Goal: Information Seeking & Learning: Learn about a topic

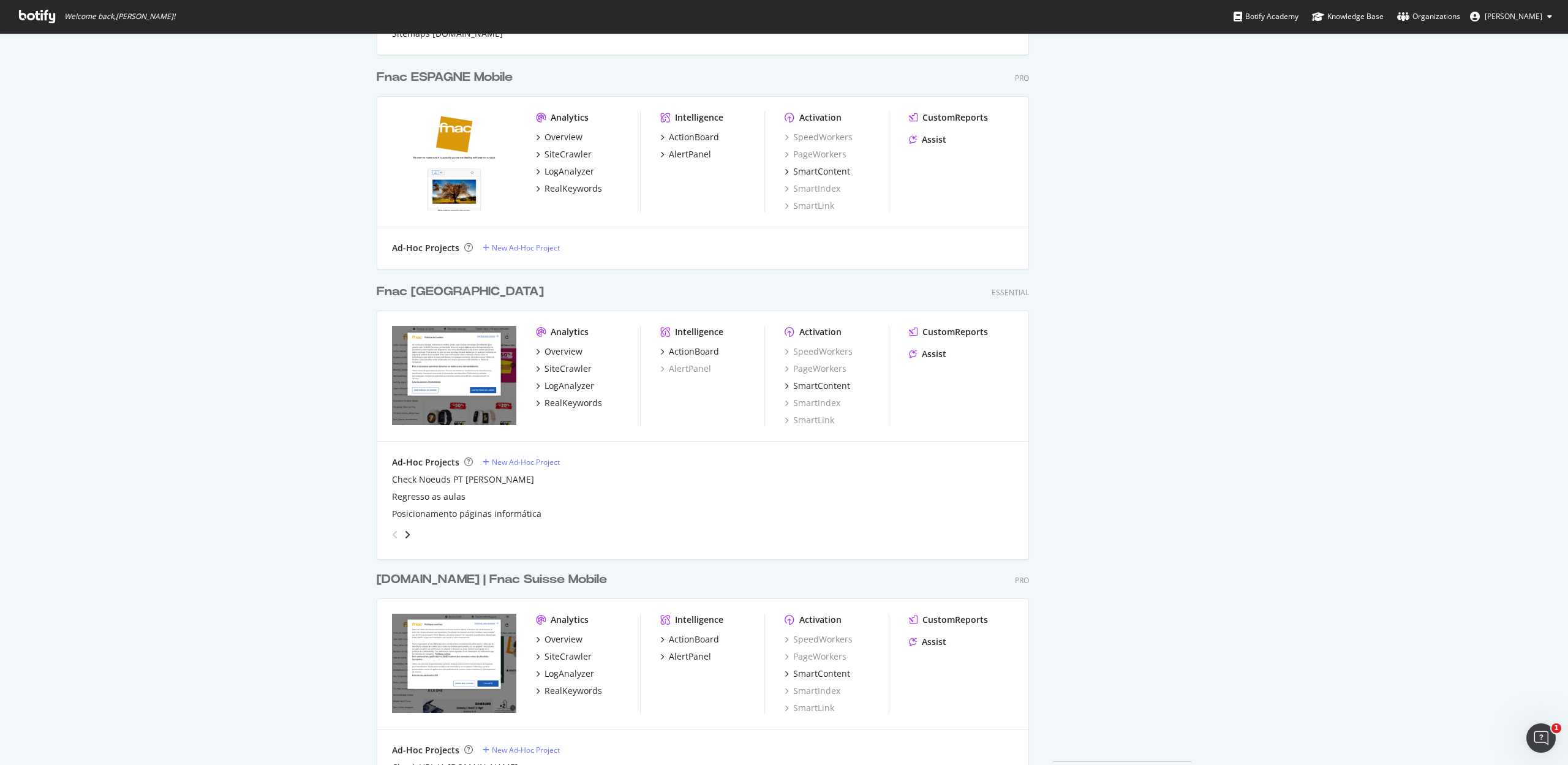
scroll to position [777, 0]
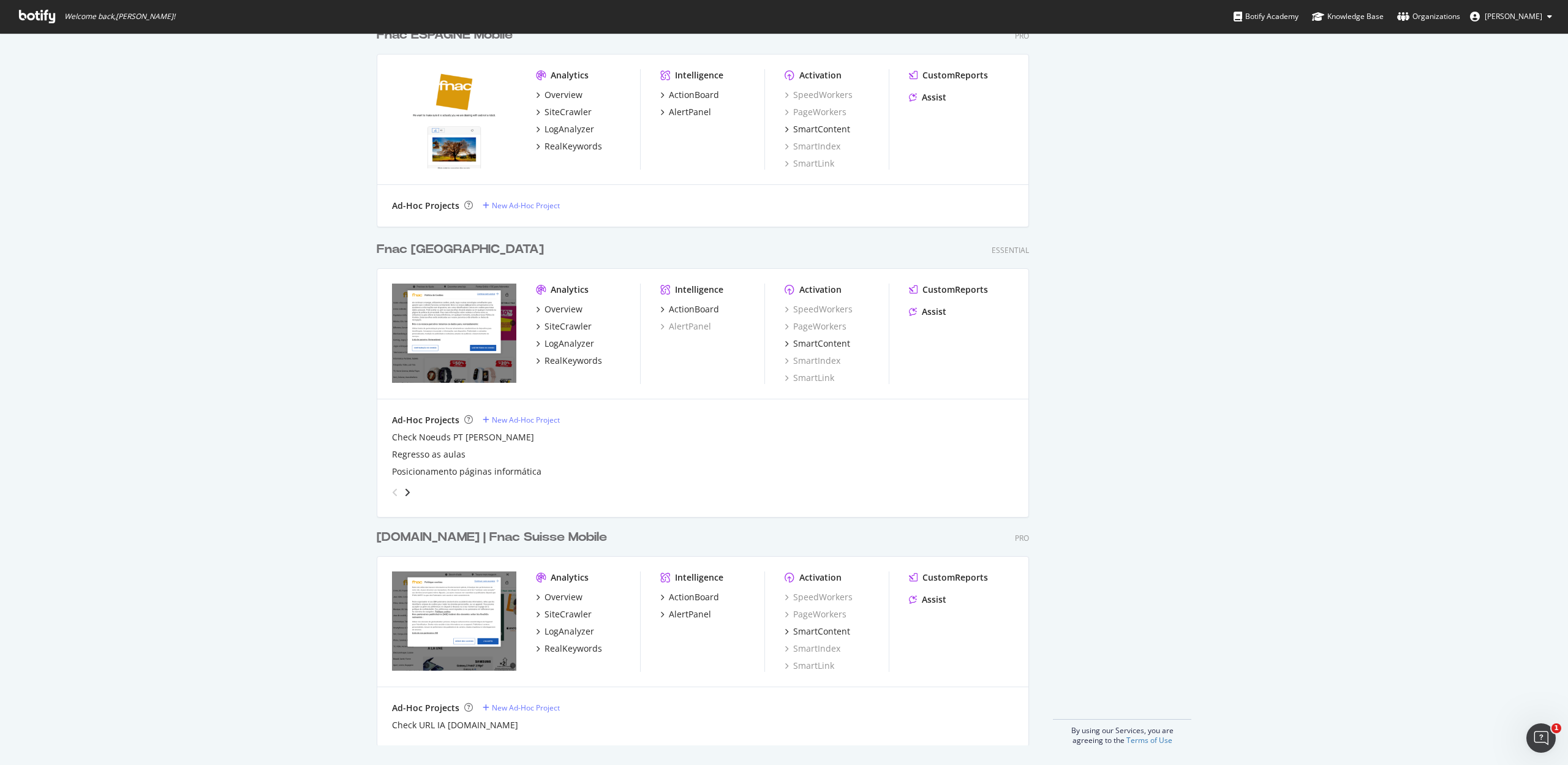
click at [508, 537] on div "[DOMAIN_NAME] | Fnac Suisse Mobile" at bounding box center [492, 537] width 231 height 18
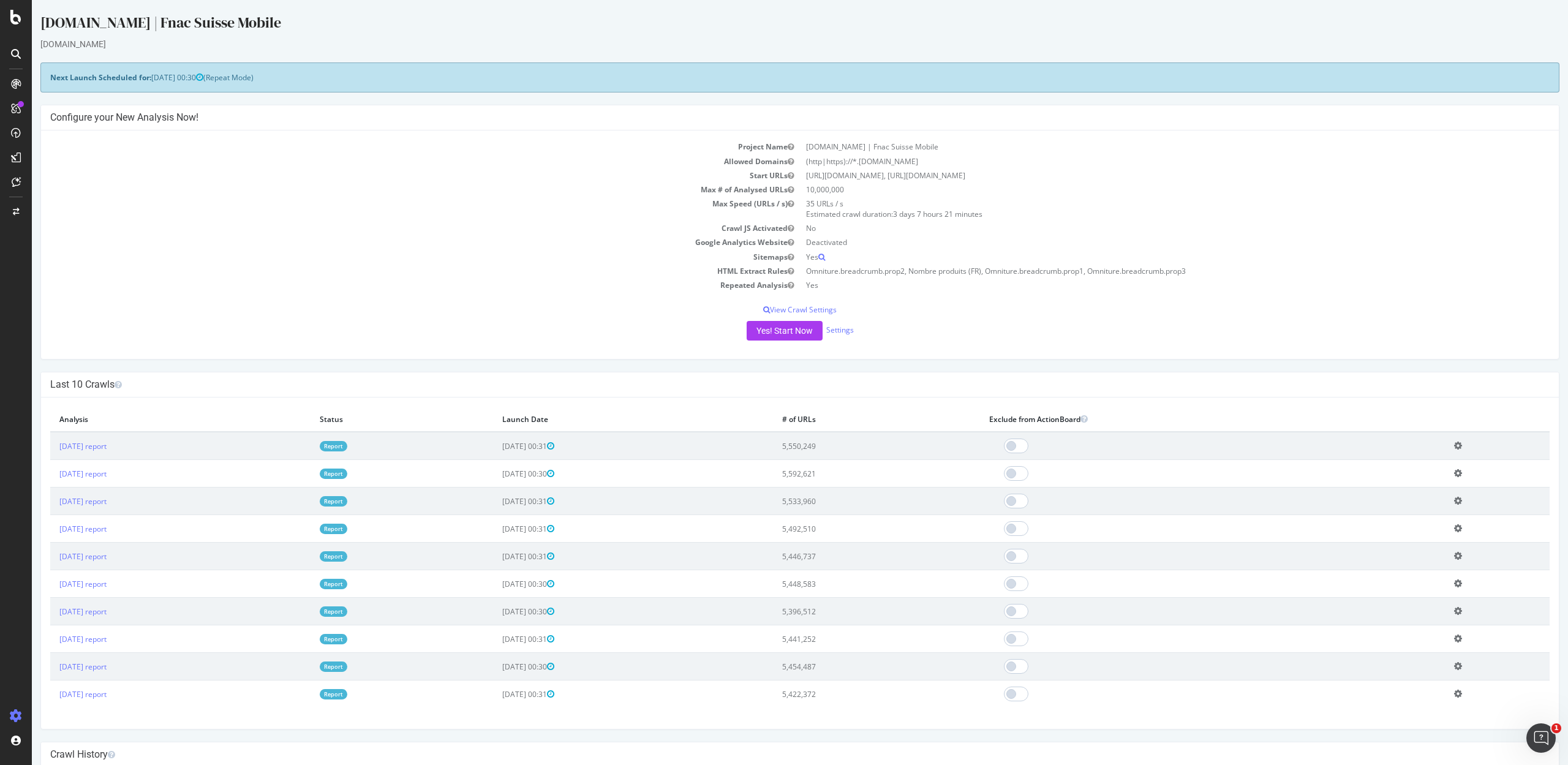
click at [347, 447] on link "Report" at bounding box center [333, 446] width 28 height 11
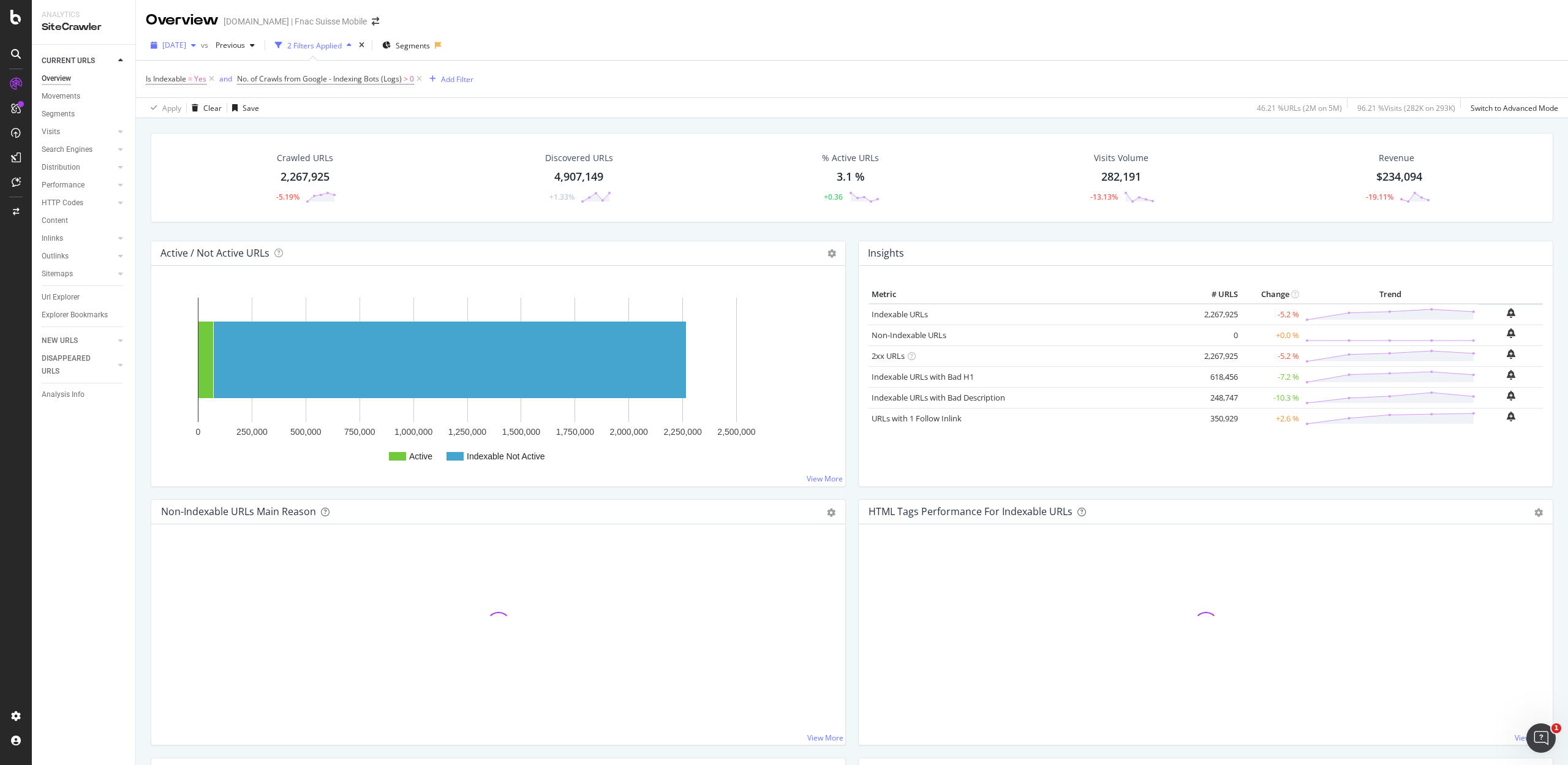
click at [186, 41] on span "2024 Feb. 1st" at bounding box center [174, 45] width 24 height 11
click at [208, 83] on div "2025 Aug. 31st 5.6M URLs" at bounding box center [227, 90] width 146 height 18
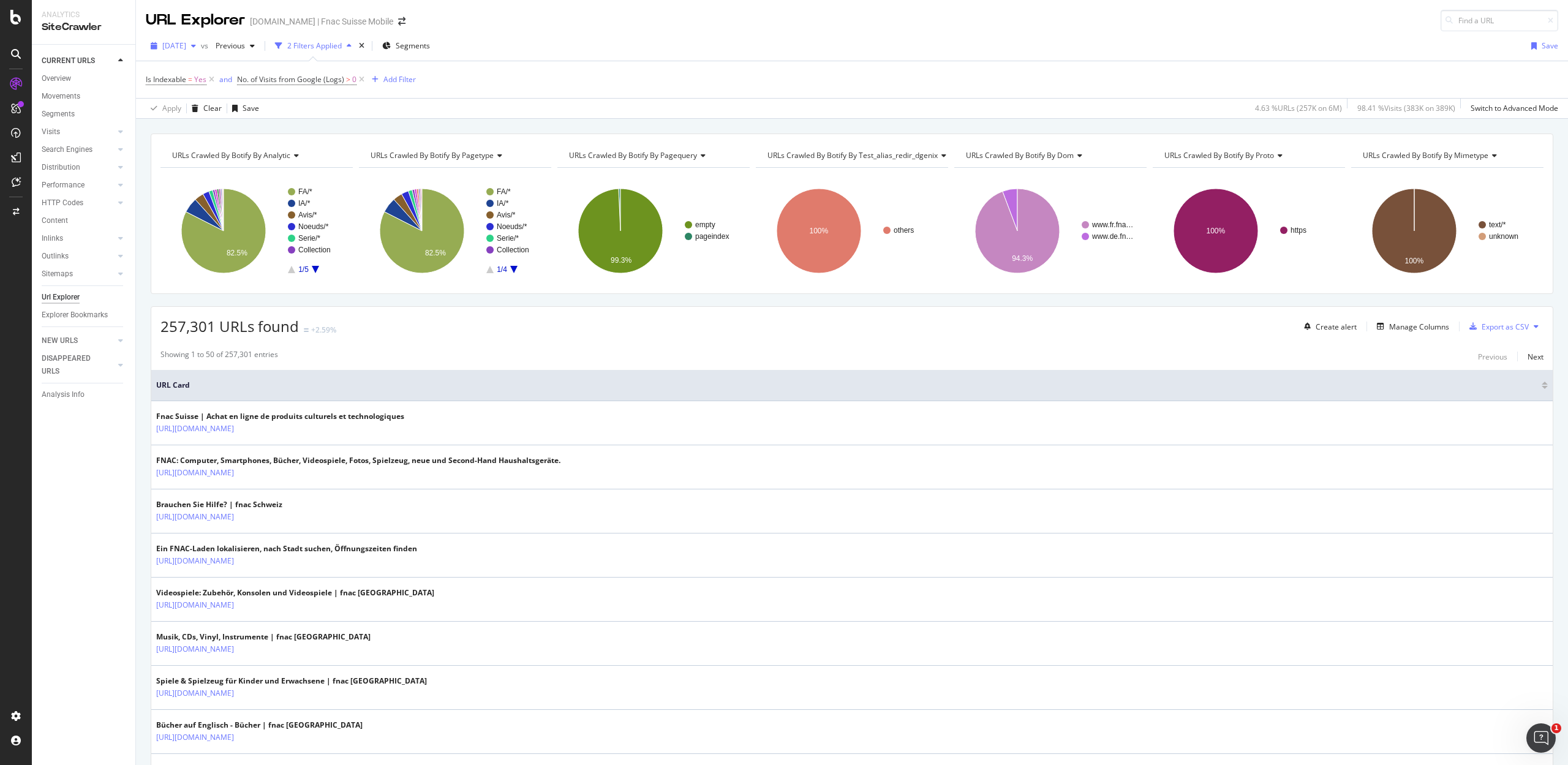
click at [186, 46] on span "[DATE]" at bounding box center [174, 46] width 24 height 11
click at [632, 32] on div "2025 Aug. 31st vs Previous 2 Filters Applied Segments Save Is Indexable = Yes a…" at bounding box center [852, 75] width 1432 height 88
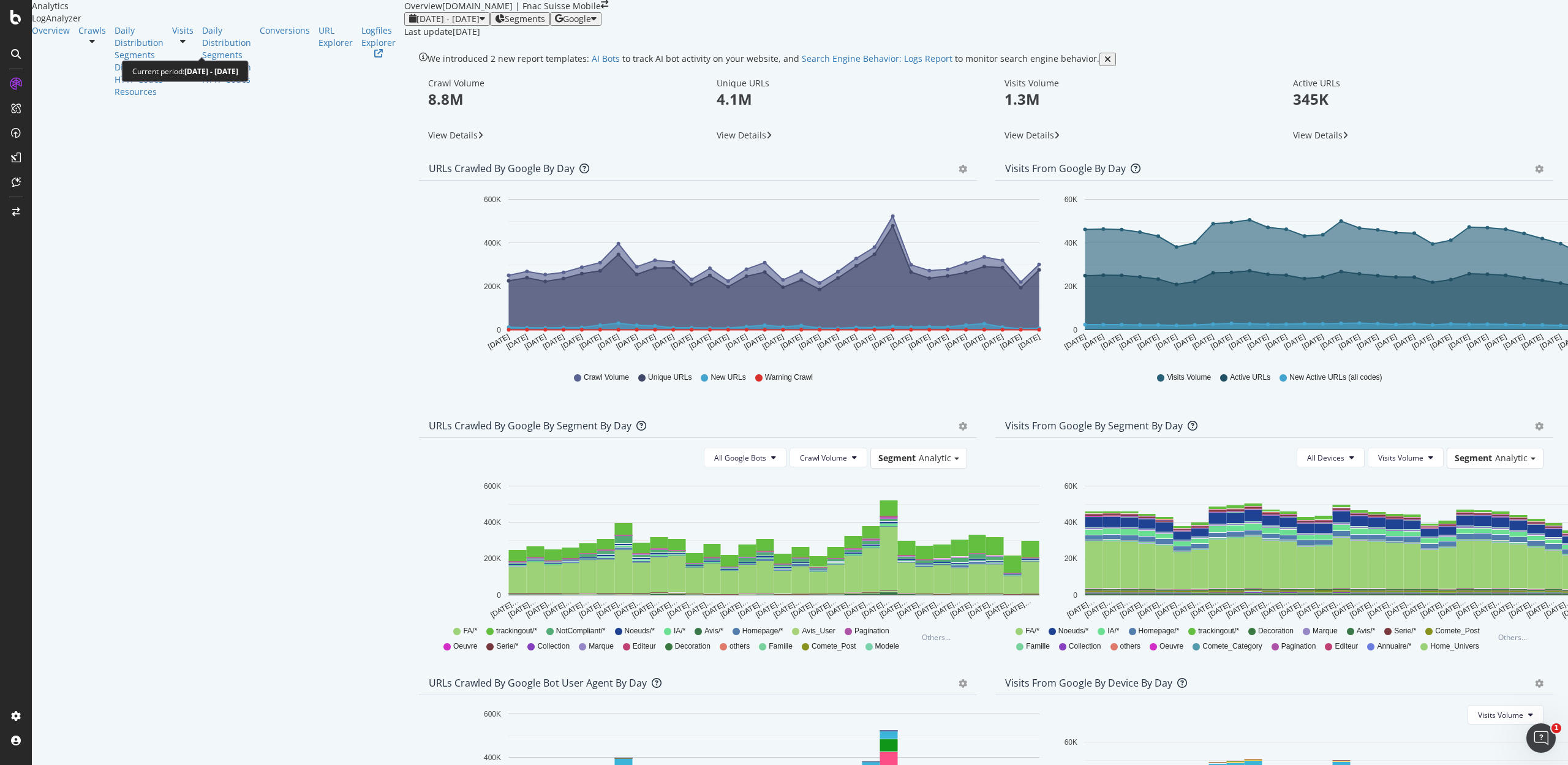
click at [409, 24] on div "2025 Mar. 3rd - Apr. 1st" at bounding box center [447, 19] width 76 height 10
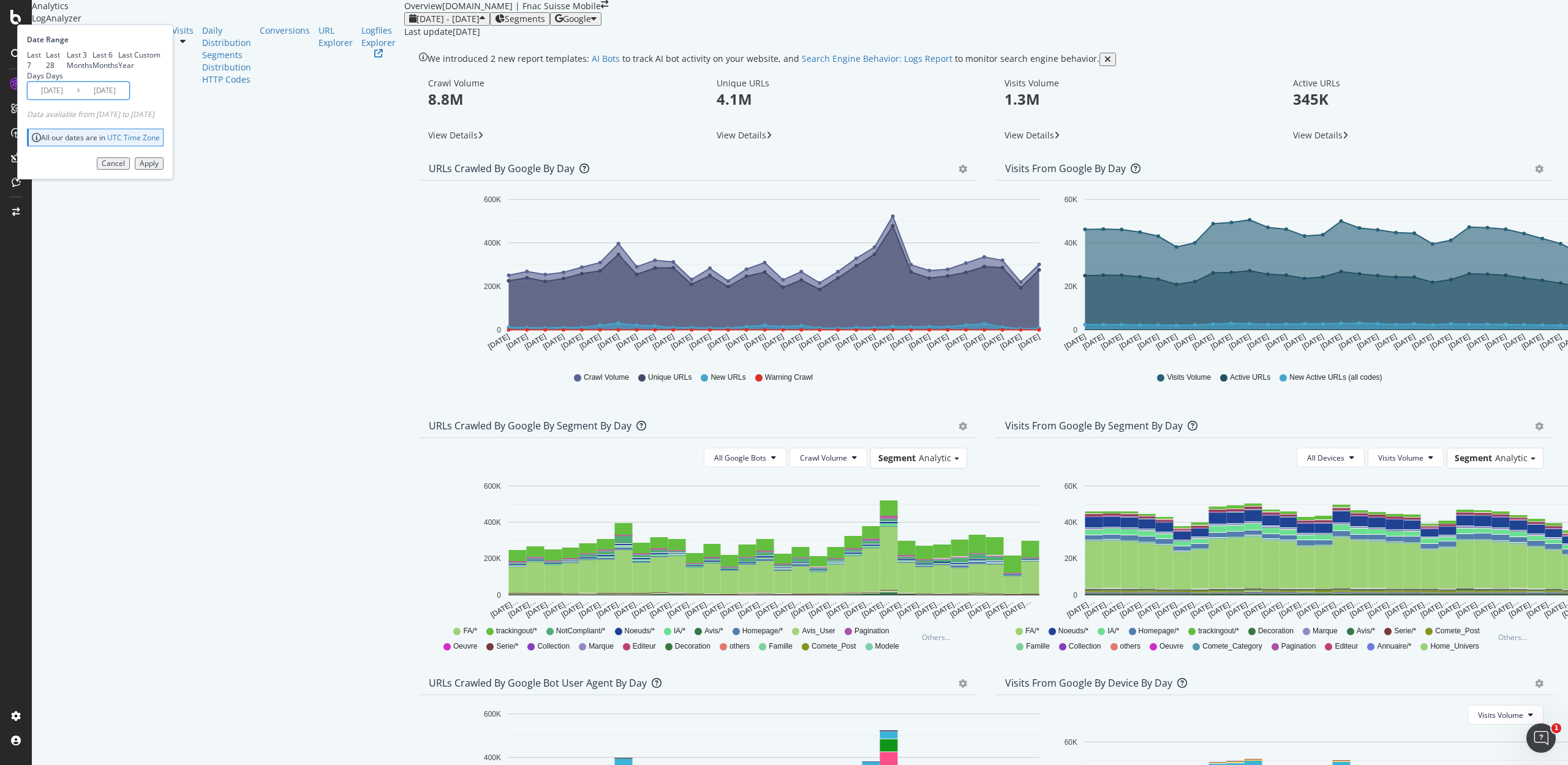
click at [77, 99] on input "2025/03/03" at bounding box center [52, 90] width 49 height 17
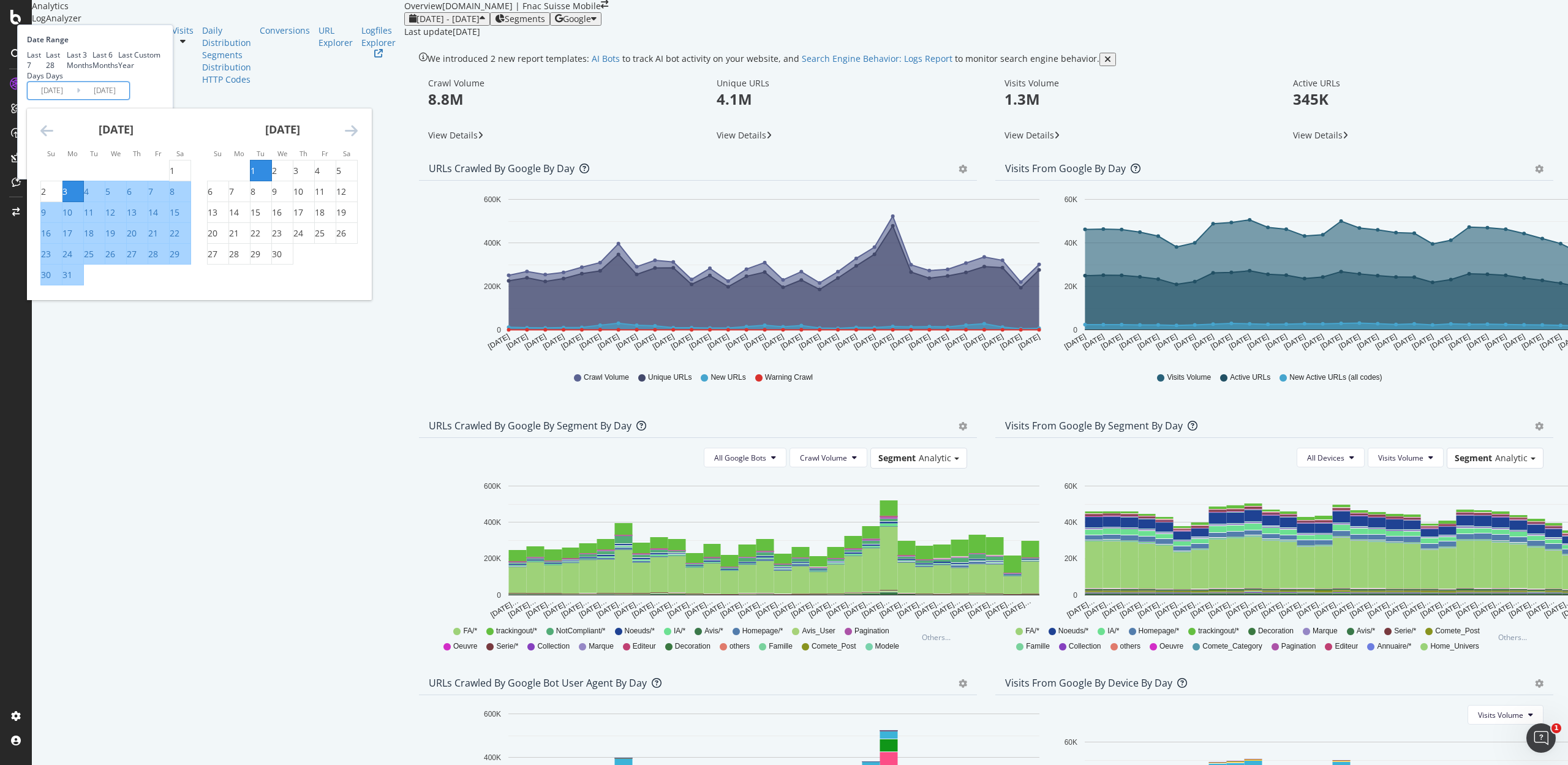
click at [366, 218] on div "April 2025 1 2 3 4 5 6 7 8 9 10 11 12 13 14 15 16 17 18 19 20 21 22 23 24 25 26…" at bounding box center [282, 186] width 166 height 157
click at [358, 138] on icon "Move forward to switch to the next month." at bounding box center [351, 130] width 13 height 15
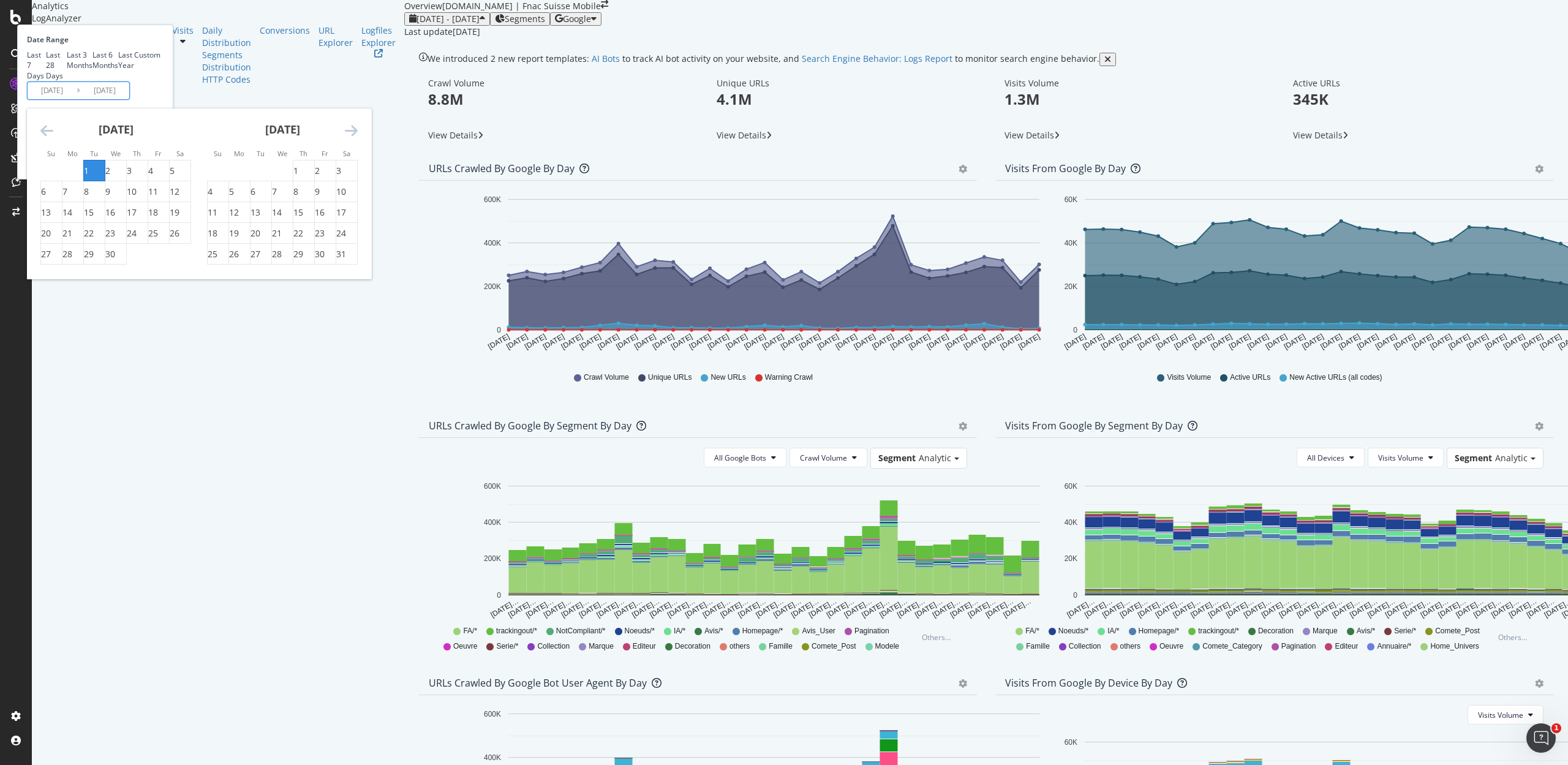
click at [358, 138] on icon "Move forward to switch to the next month." at bounding box center [351, 130] width 13 height 15
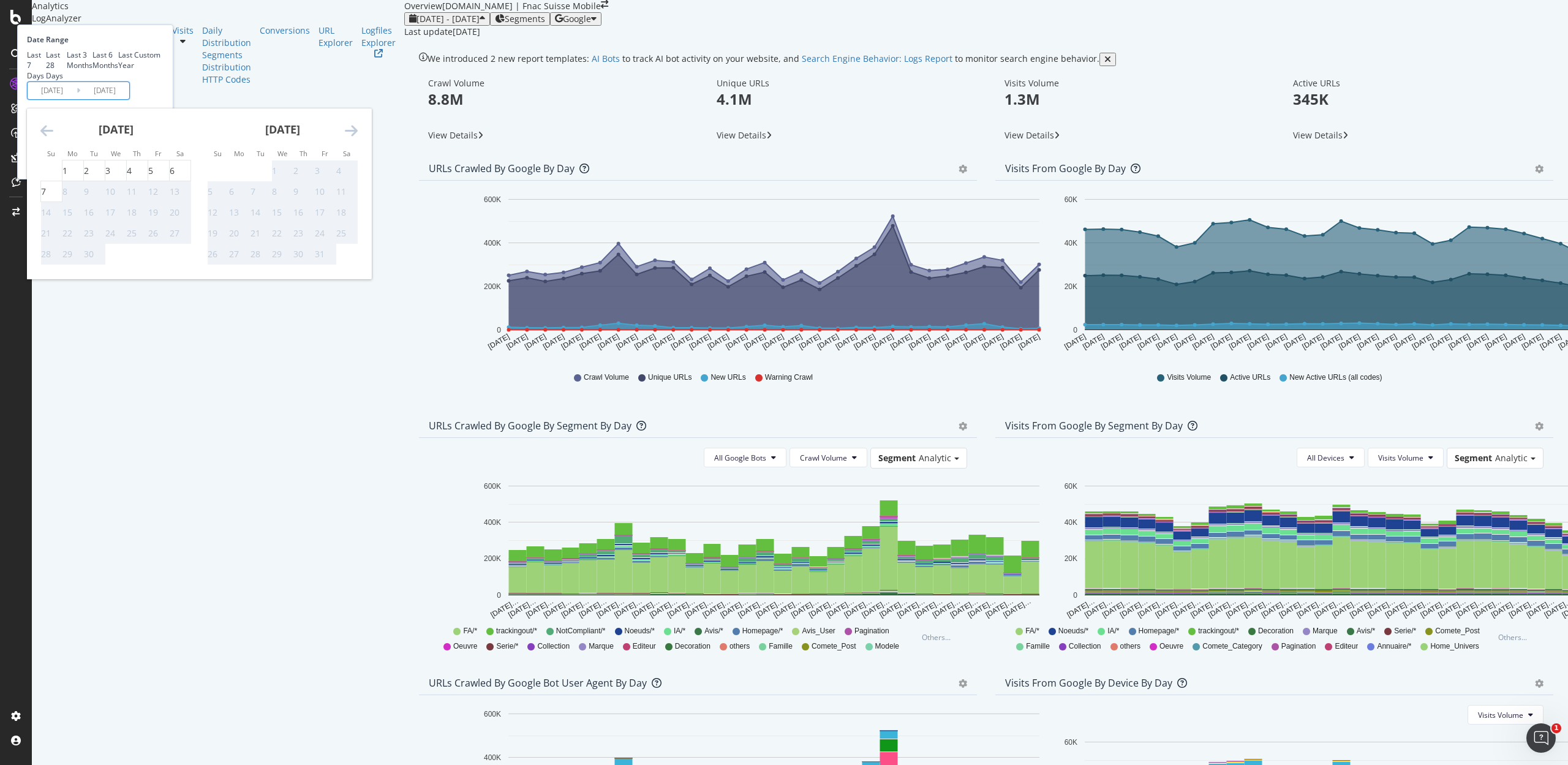
click at [174, 226] on div "September 2025 1 2 3 4 5 6 7 8 9 10 11 12 13 14 15 16 17 18 19 20 21 22 23 24 2…" at bounding box center [116, 186] width 166 height 157
click at [53, 138] on icon "Move backward to switch to the previous month." at bounding box center [47, 130] width 13 height 15
click at [153, 177] on div "1" at bounding box center [150, 171] width 5 height 12
type input "2025/08/01"
click at [51, 281] on div "31" at bounding box center [46, 275] width 10 height 12
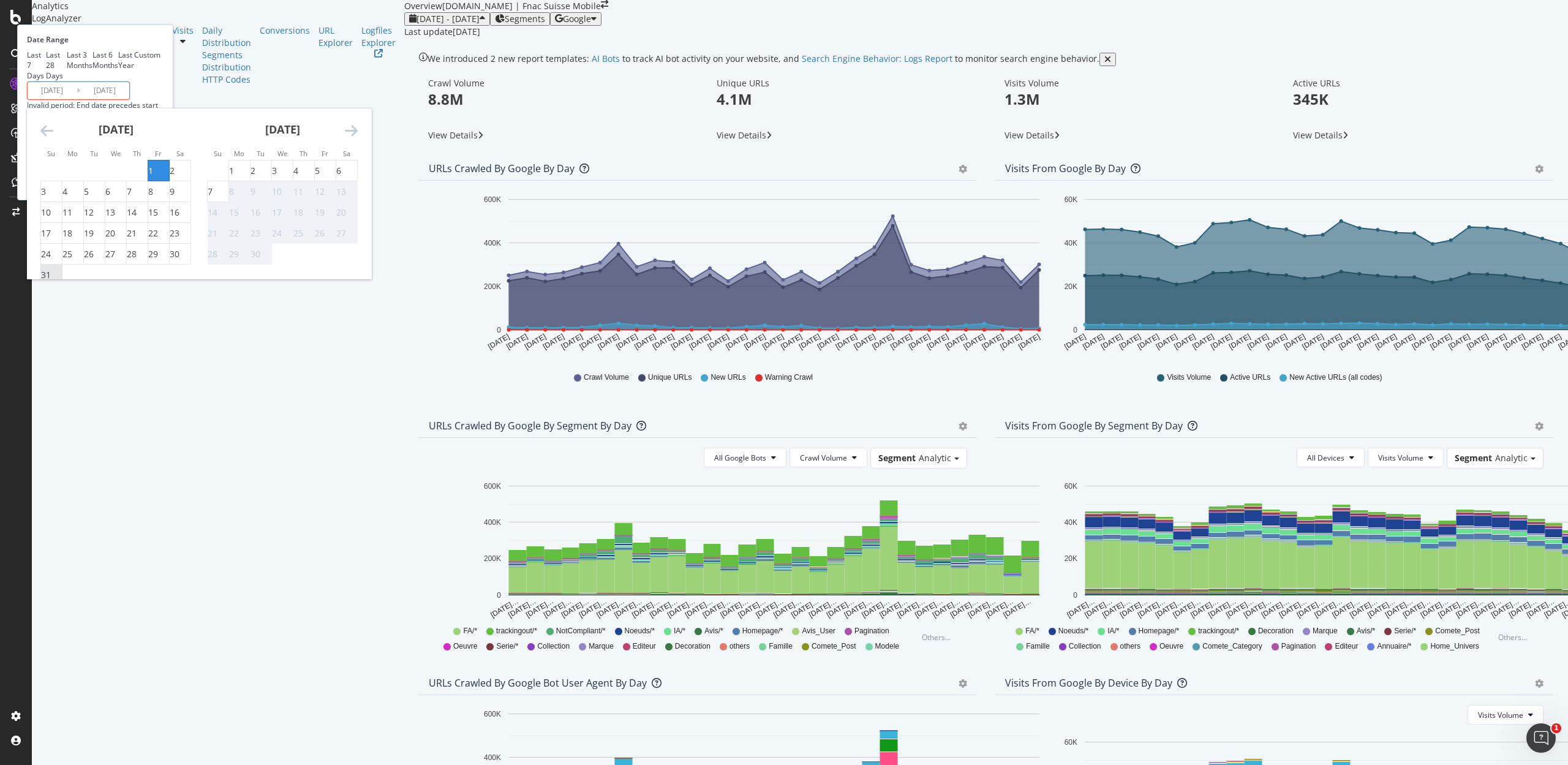
type input "2025/08/31"
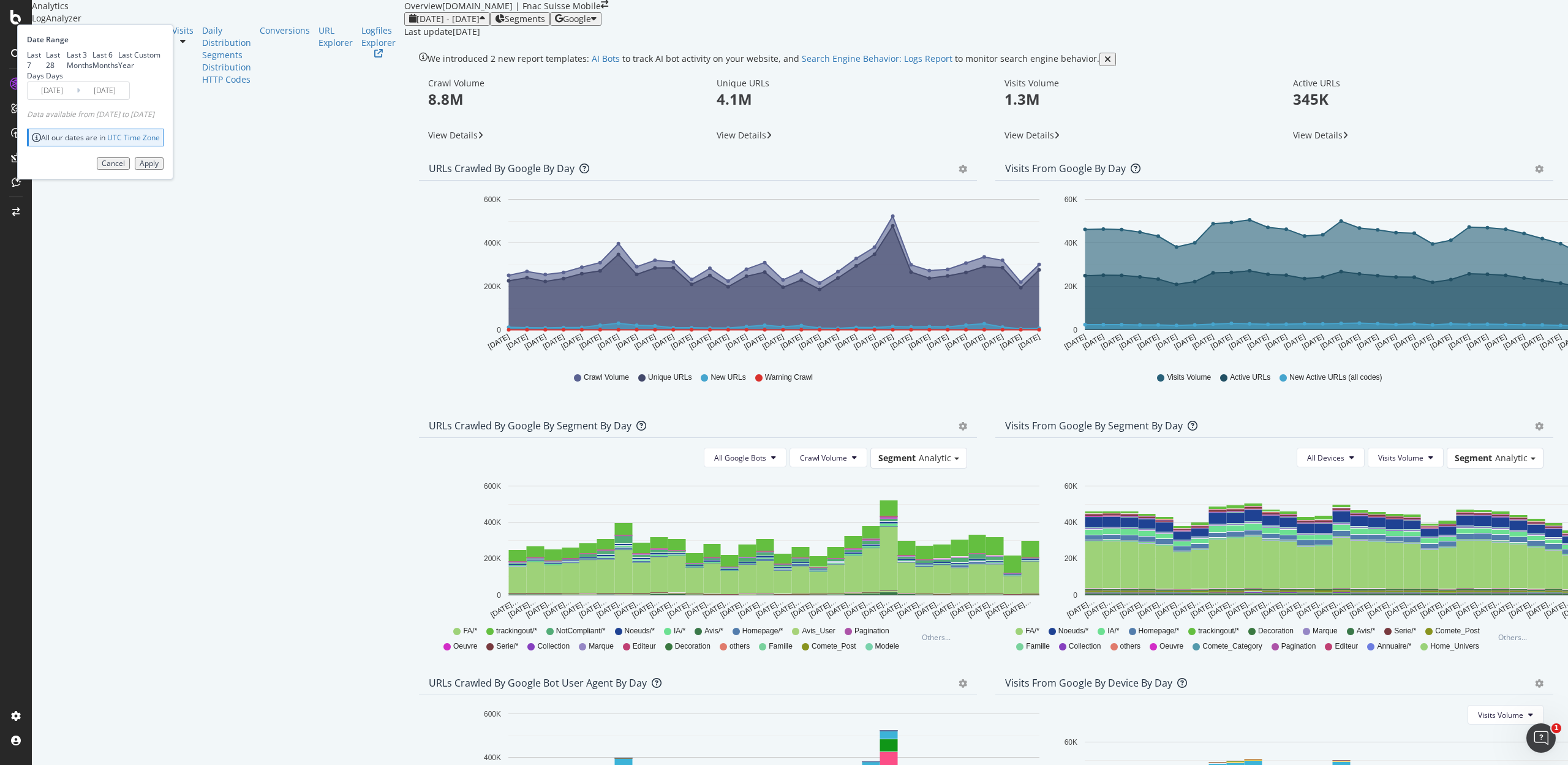
click at [164, 169] on button "Apply" at bounding box center [149, 163] width 28 height 12
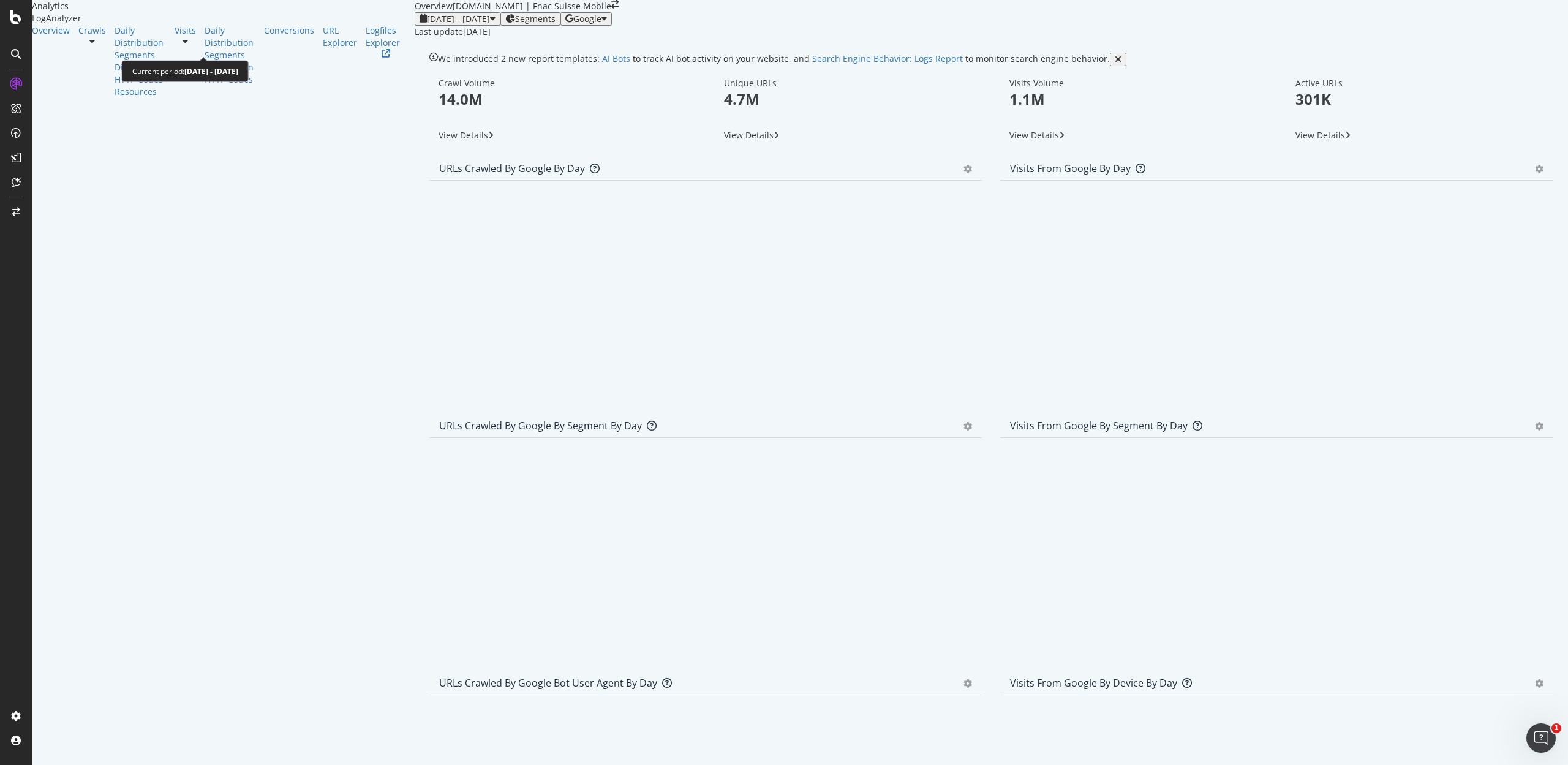
click at [427, 24] on span "2025 Aug. 1st - Aug. 31st" at bounding box center [458, 19] width 63 height 11
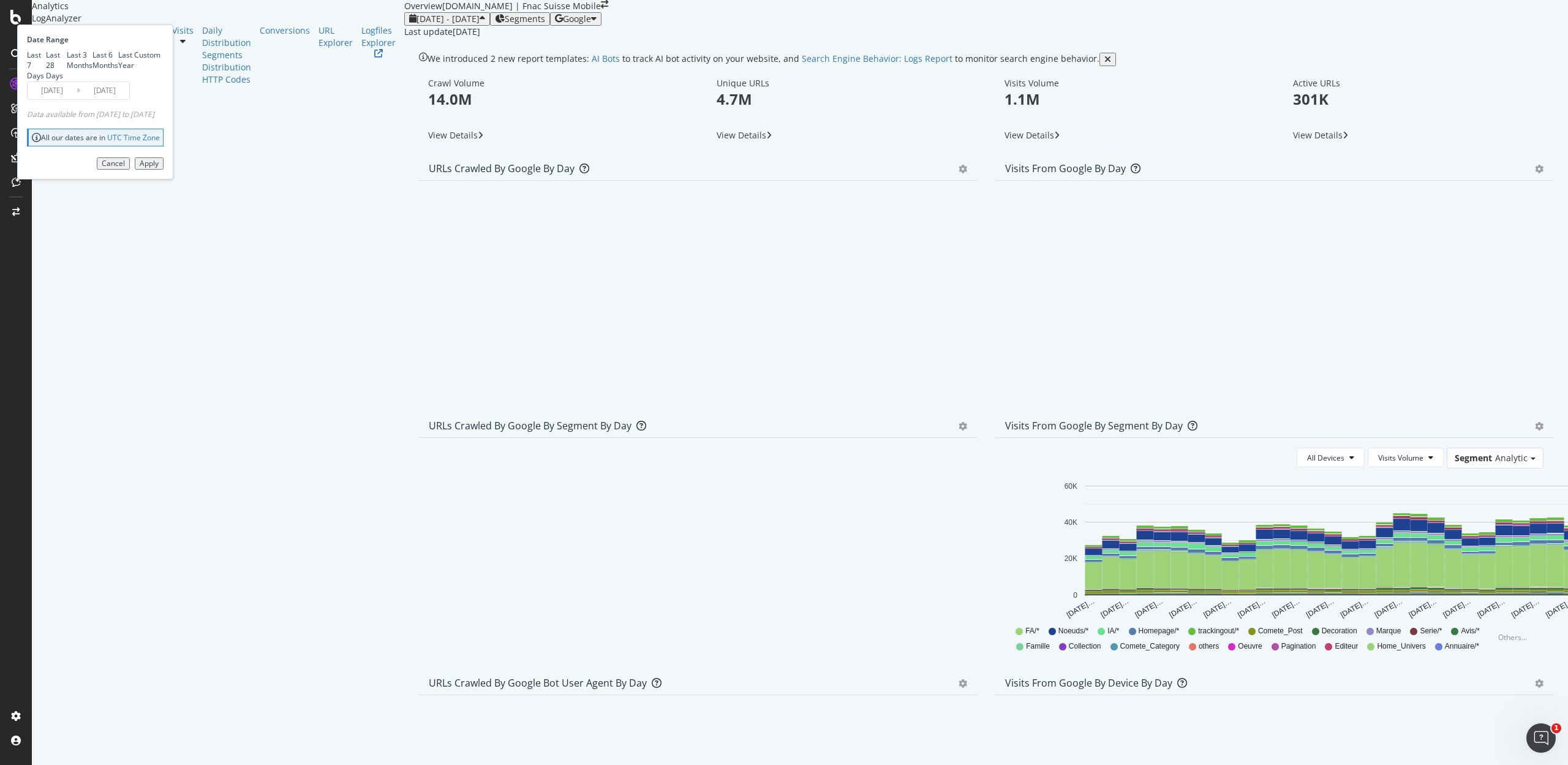
click at [77, 99] on input "2025/08/01" at bounding box center [52, 90] width 49 height 17
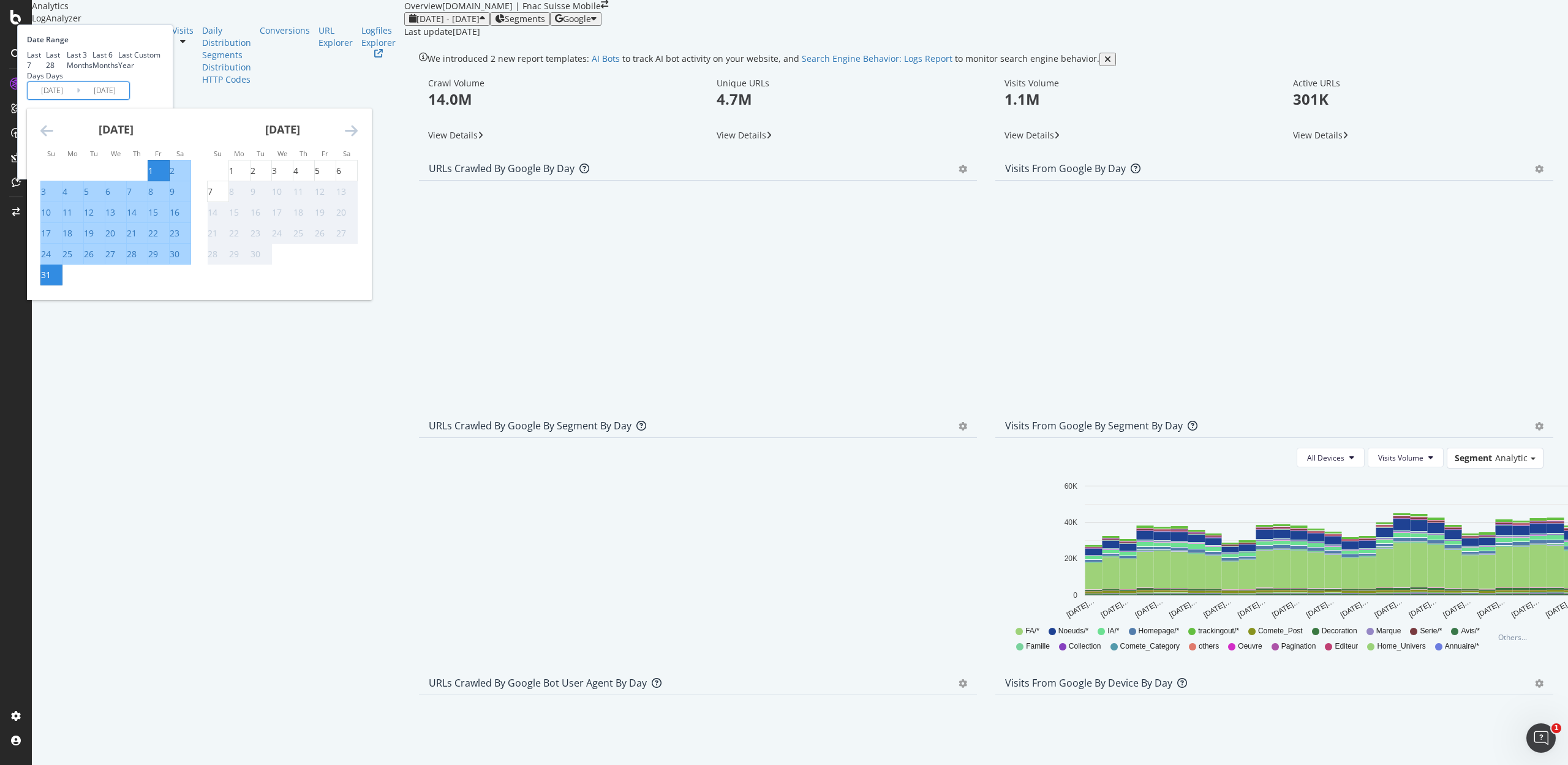
click at [174, 217] on div "August 2025 1 2 3 4 5 6 7 8 9 10 11 12 13 14 15 16 17 18 19 20 21 22 23 24 25 2…" at bounding box center [116, 197] width 166 height 178
click at [53, 138] on icon "Move backward to switch to the previous month." at bounding box center [47, 130] width 13 height 15
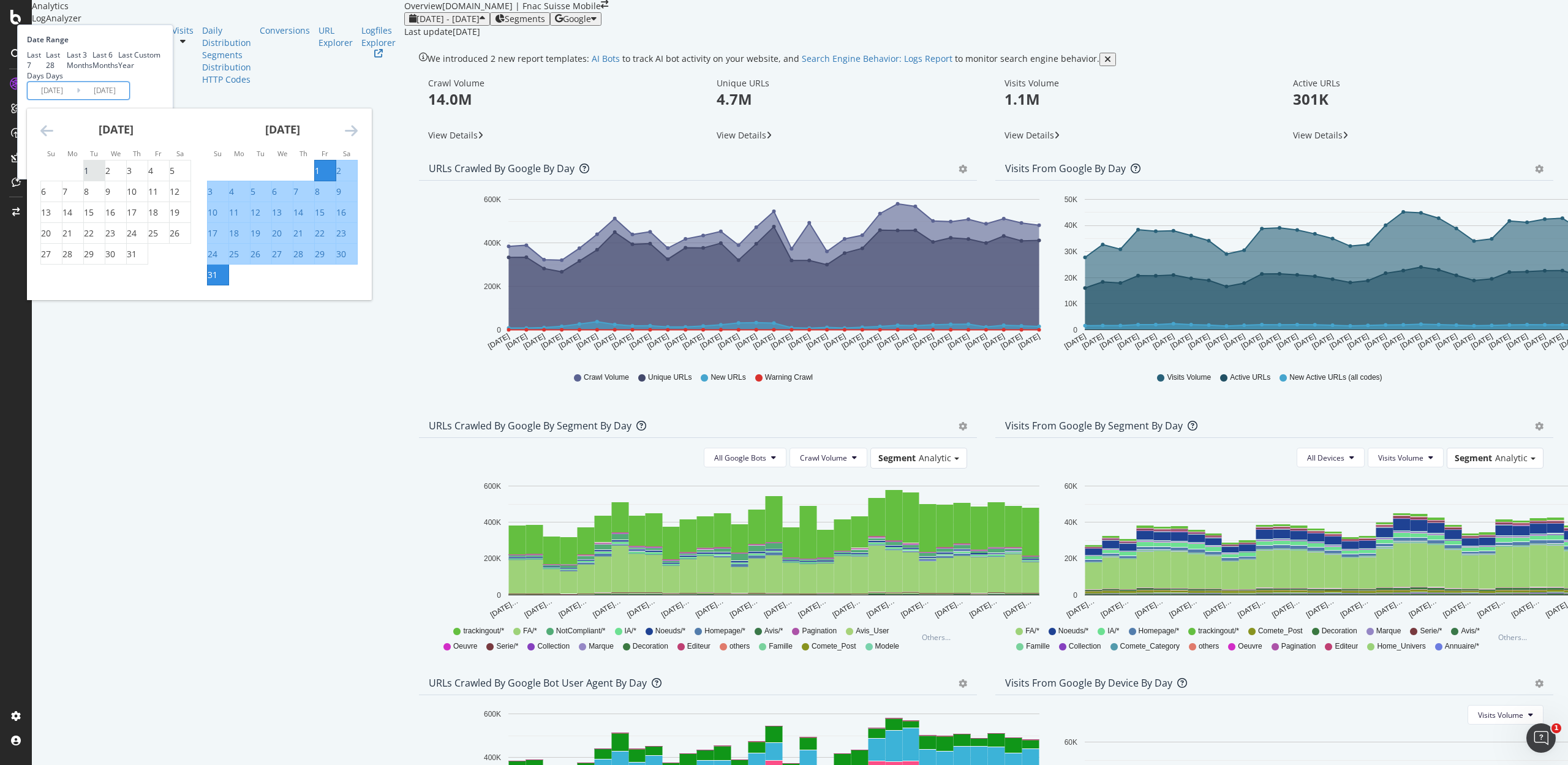
click at [105, 177] on div "1" at bounding box center [94, 171] width 21 height 12
type input "2025/07/01"
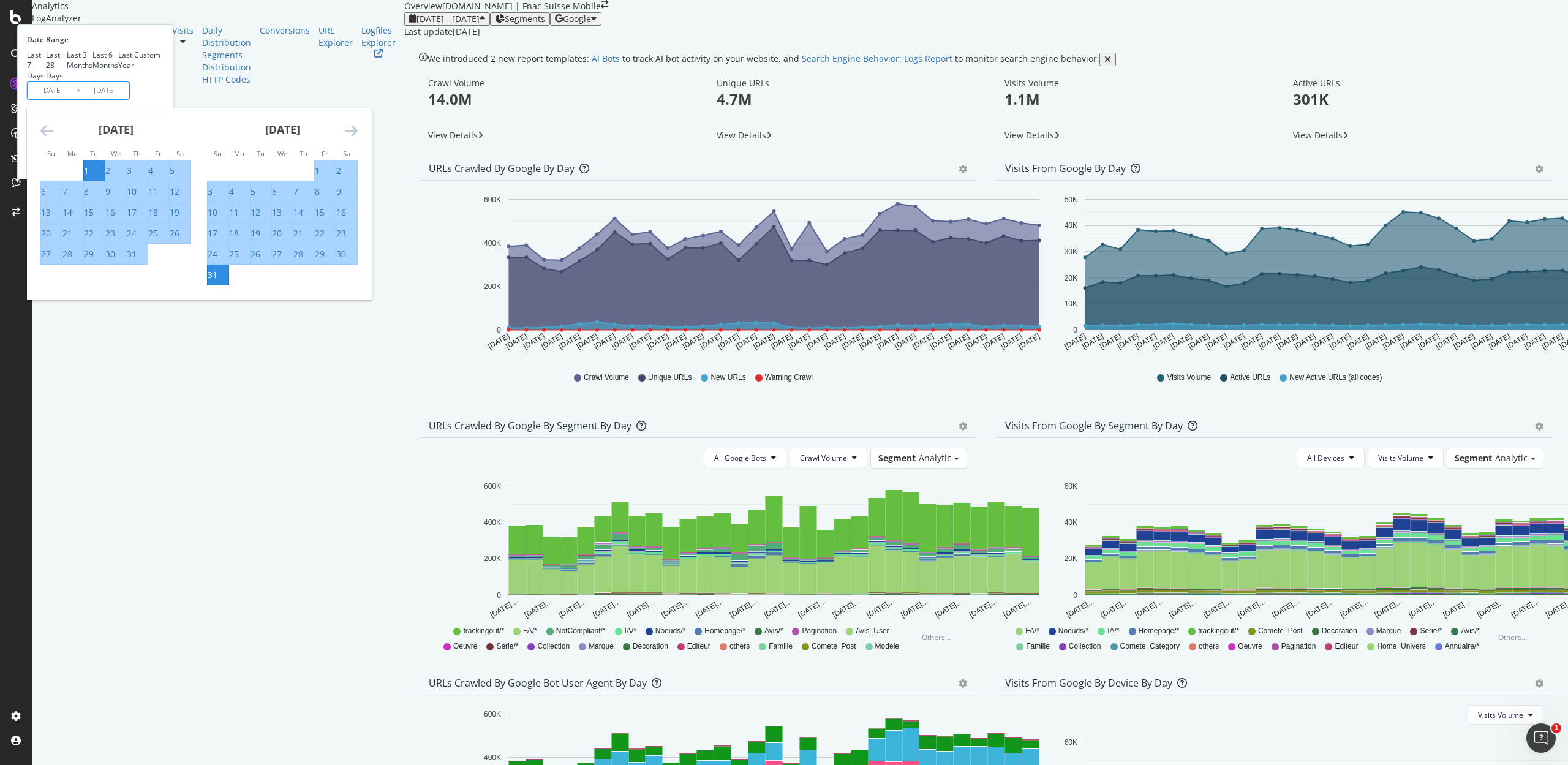
click at [137, 260] on div "31" at bounding box center [132, 254] width 10 height 12
type input "2025/07/31"
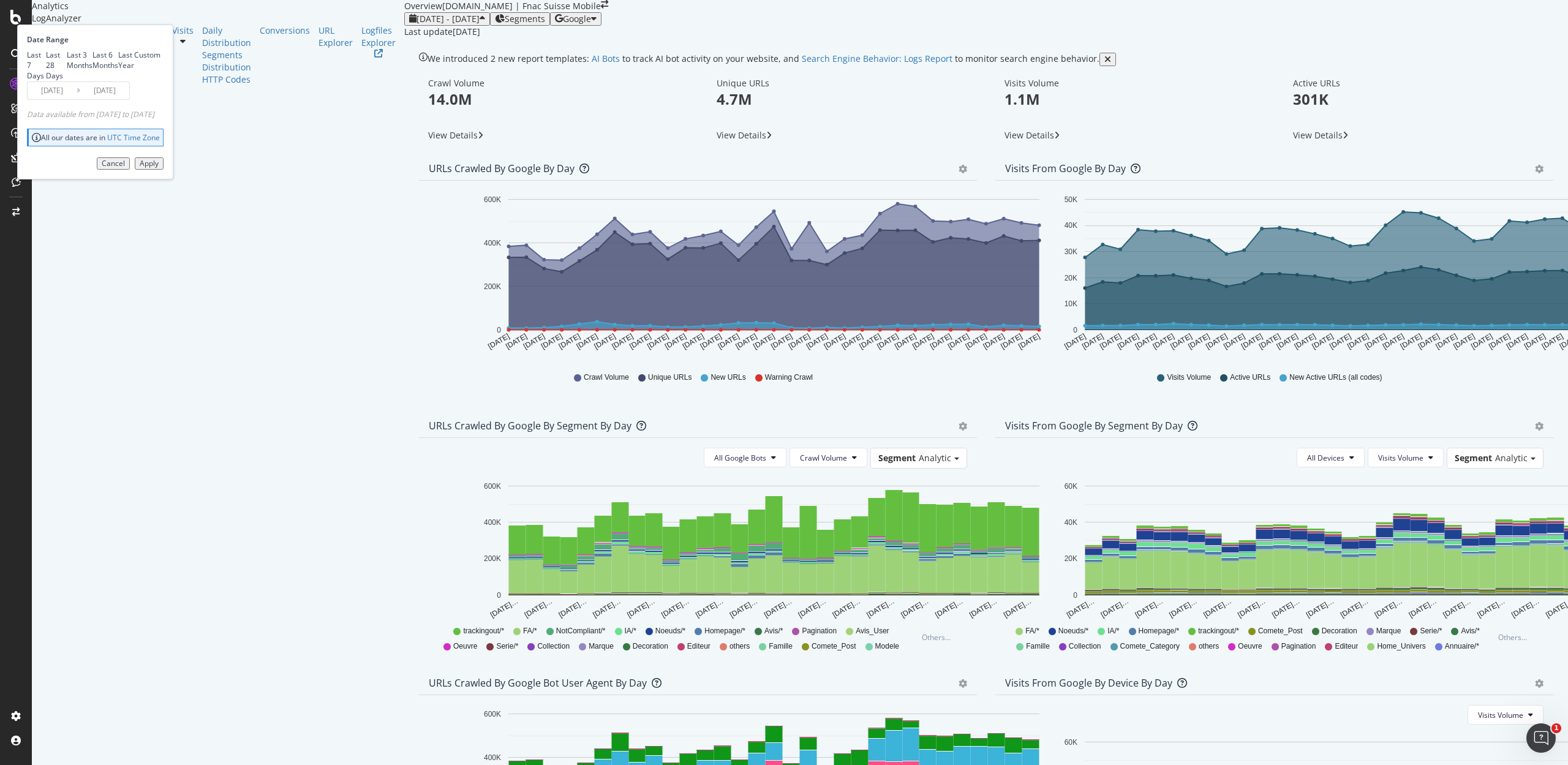
click at [159, 168] on div "Apply" at bounding box center [149, 164] width 19 height 9
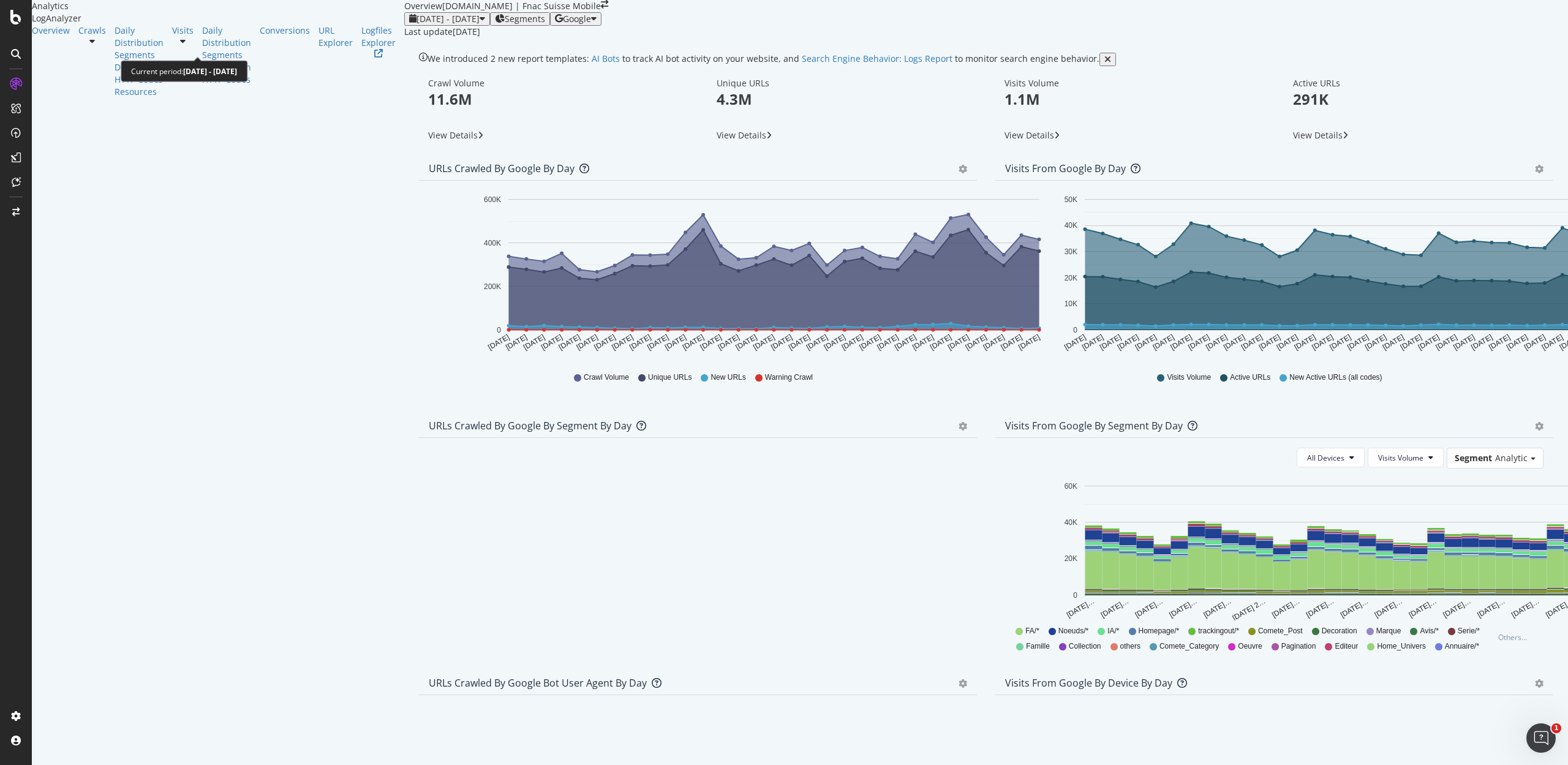
click at [416, 24] on span "2025 Jul. 1st - Jul. 31st" at bounding box center [447, 19] width 63 height 11
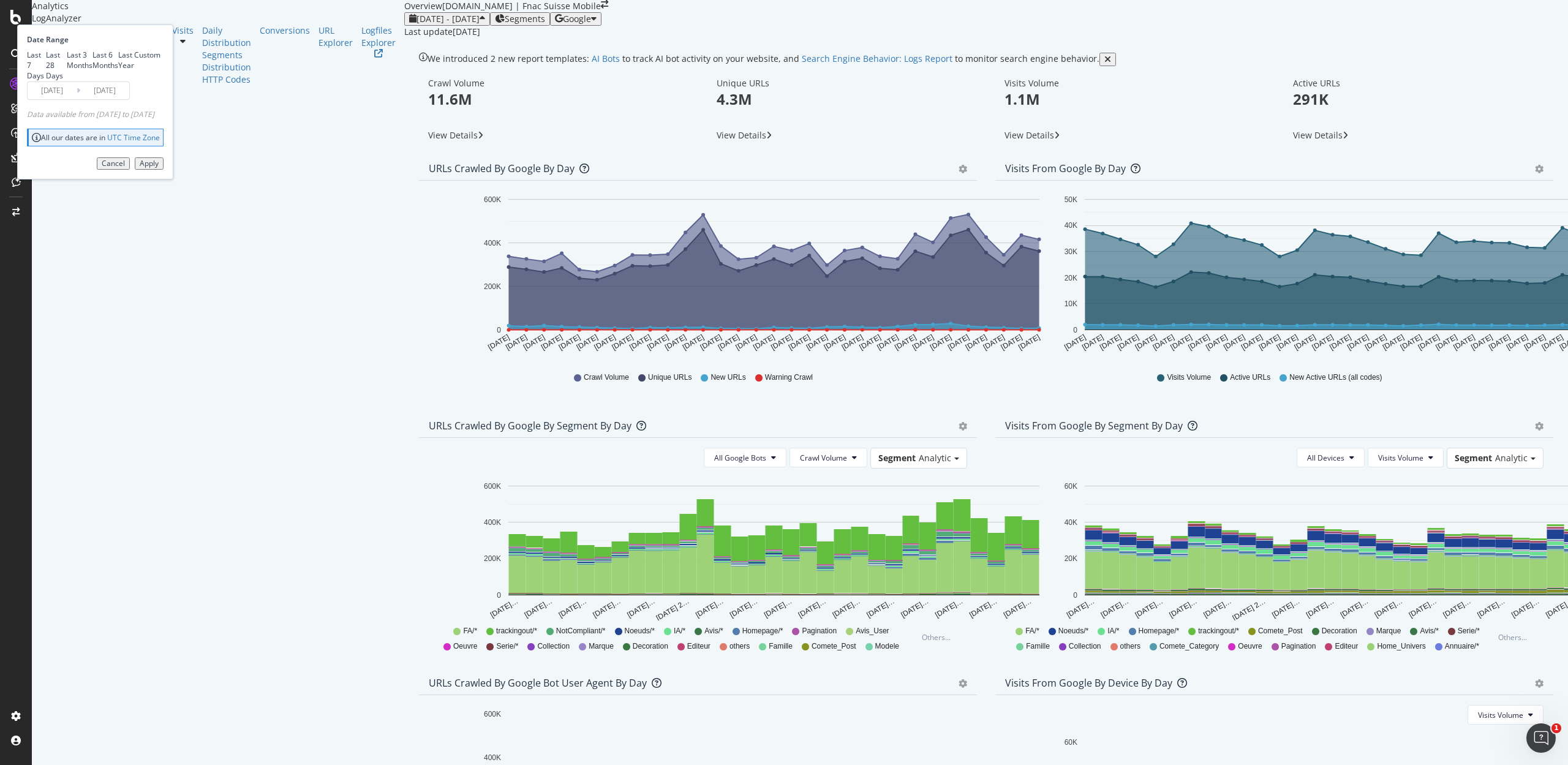
click at [161, 81] on div "Last 7 Days Last 28 Days Last 3 Months Last 6 Months Last Year Custom" at bounding box center [94, 65] width 134 height 31
click at [77, 99] on input "2025/07/01" at bounding box center [52, 90] width 49 height 17
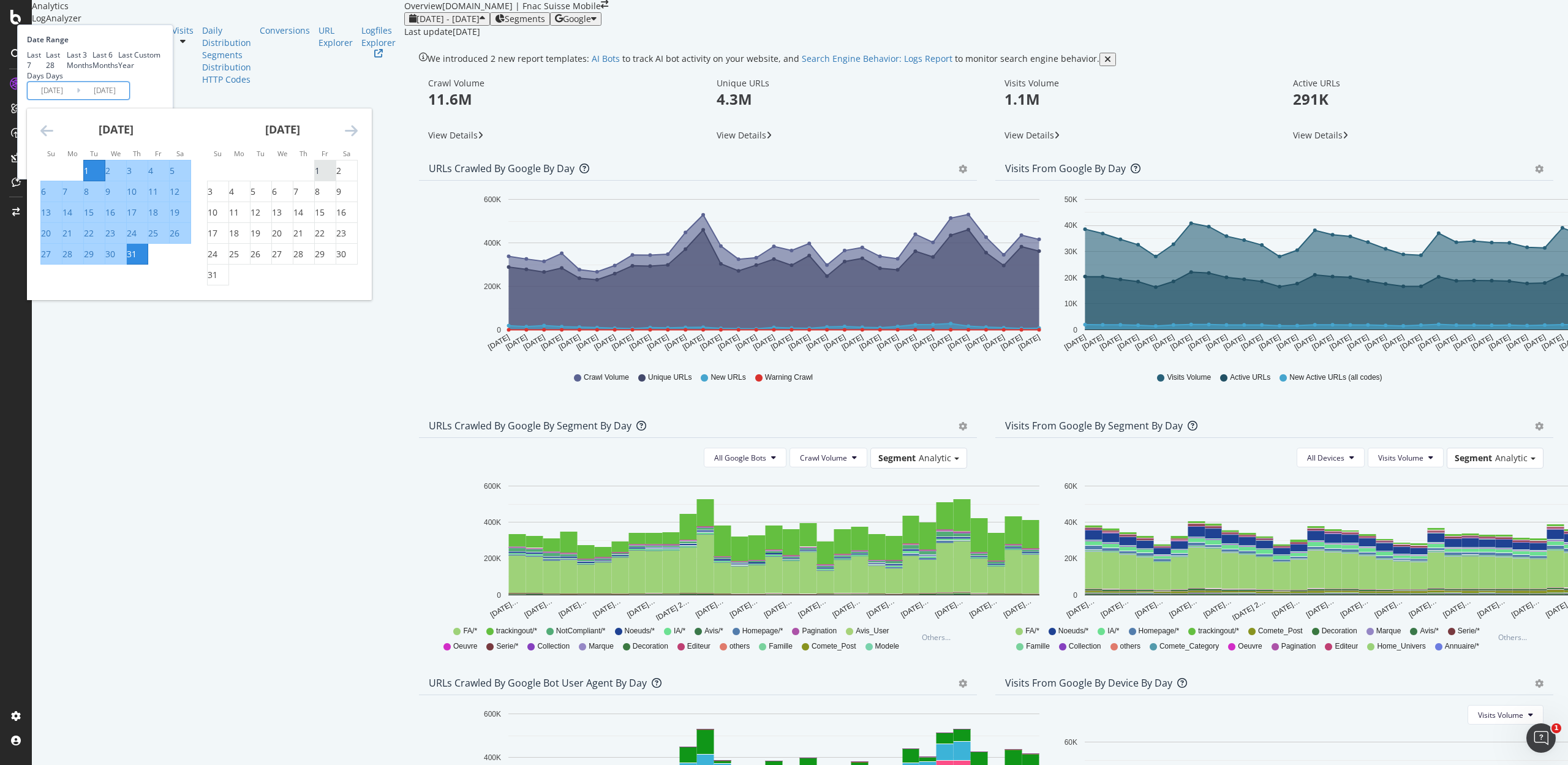
click at [319, 177] on div "1" at bounding box center [317, 171] width 5 height 12
type input "2025/08/01"
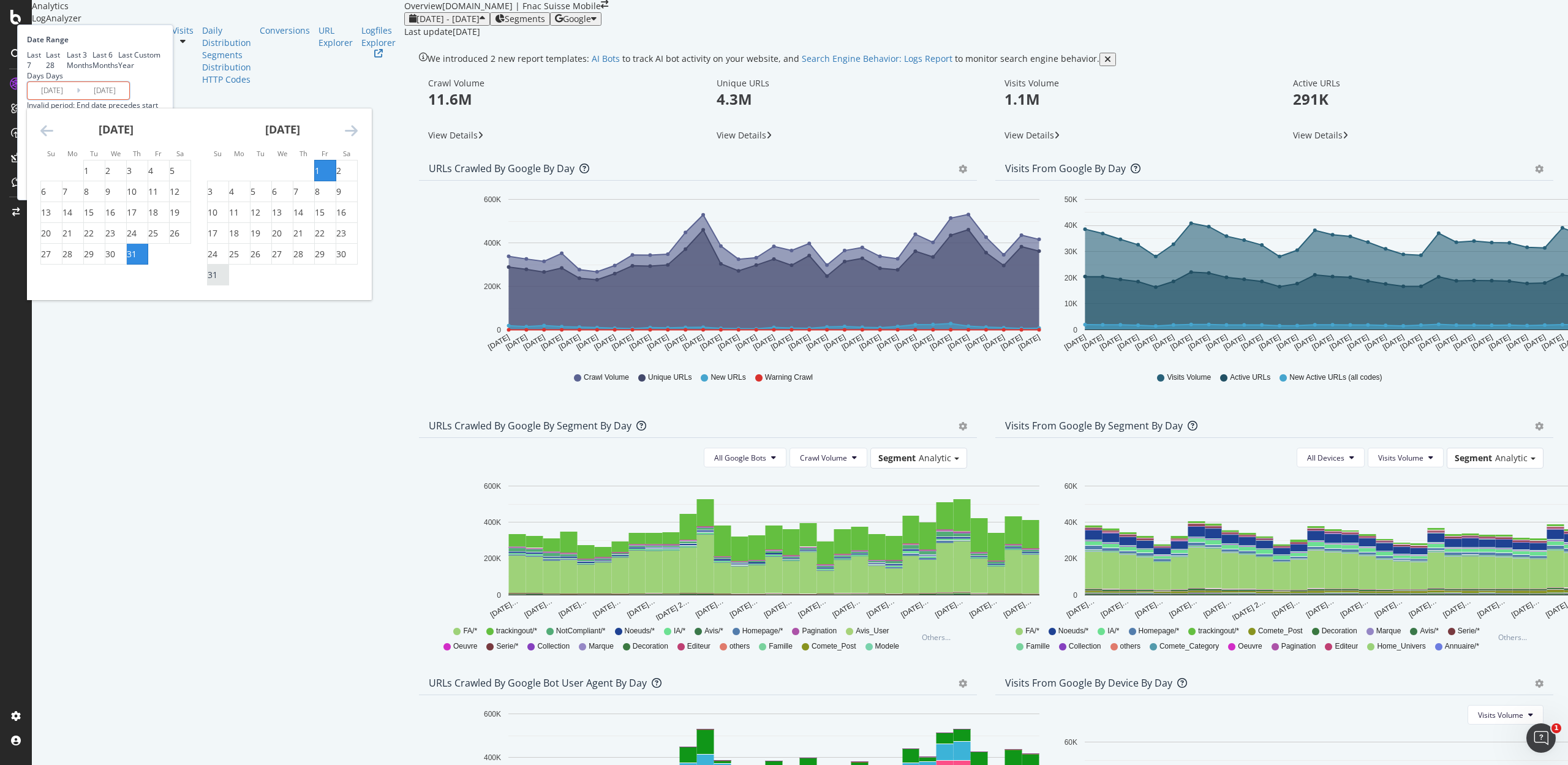
click at [218, 281] on div "31" at bounding box center [213, 275] width 10 height 12
type input "2025/08/31"
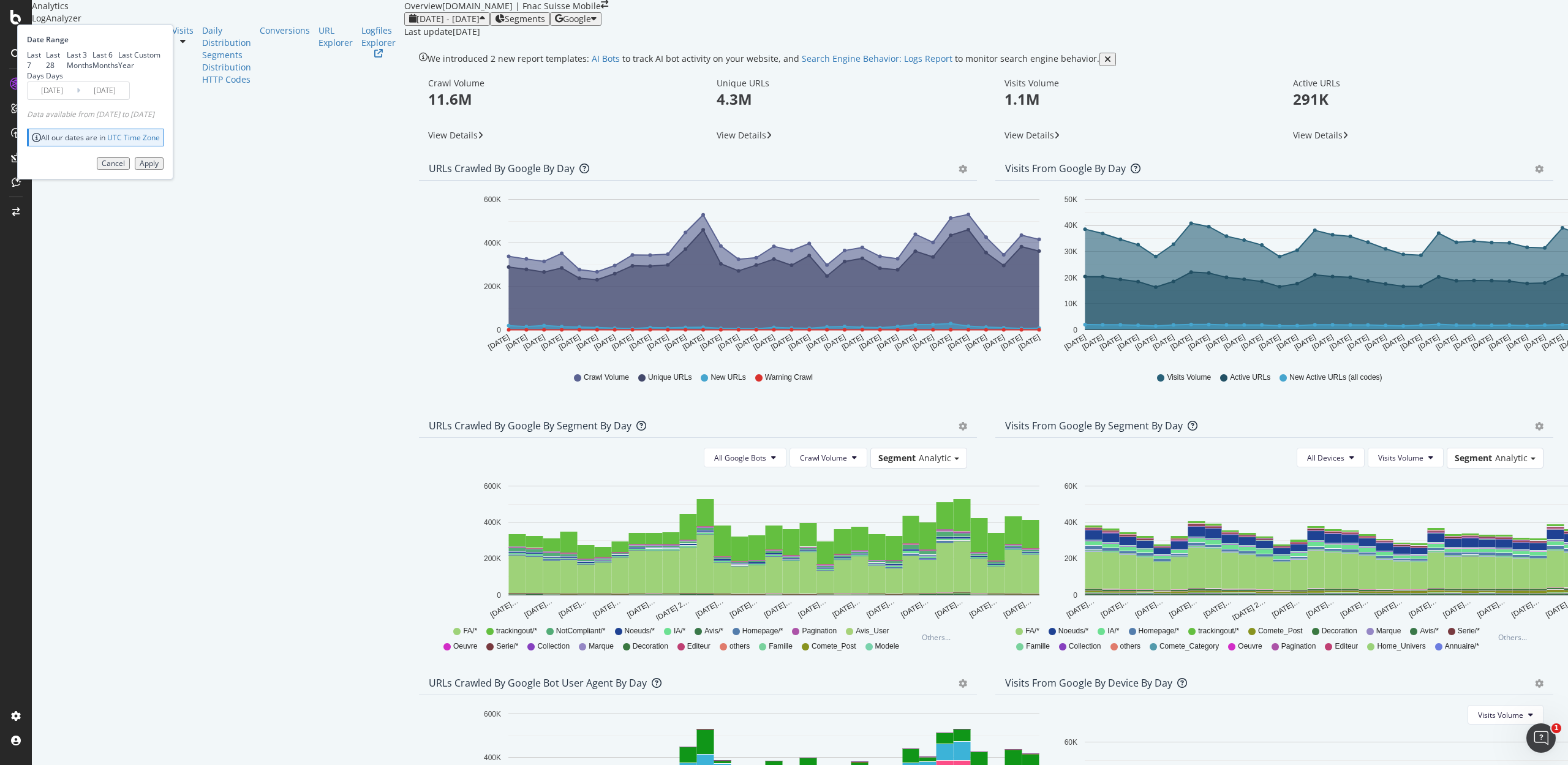
click at [159, 168] on div "Apply" at bounding box center [149, 164] width 19 height 9
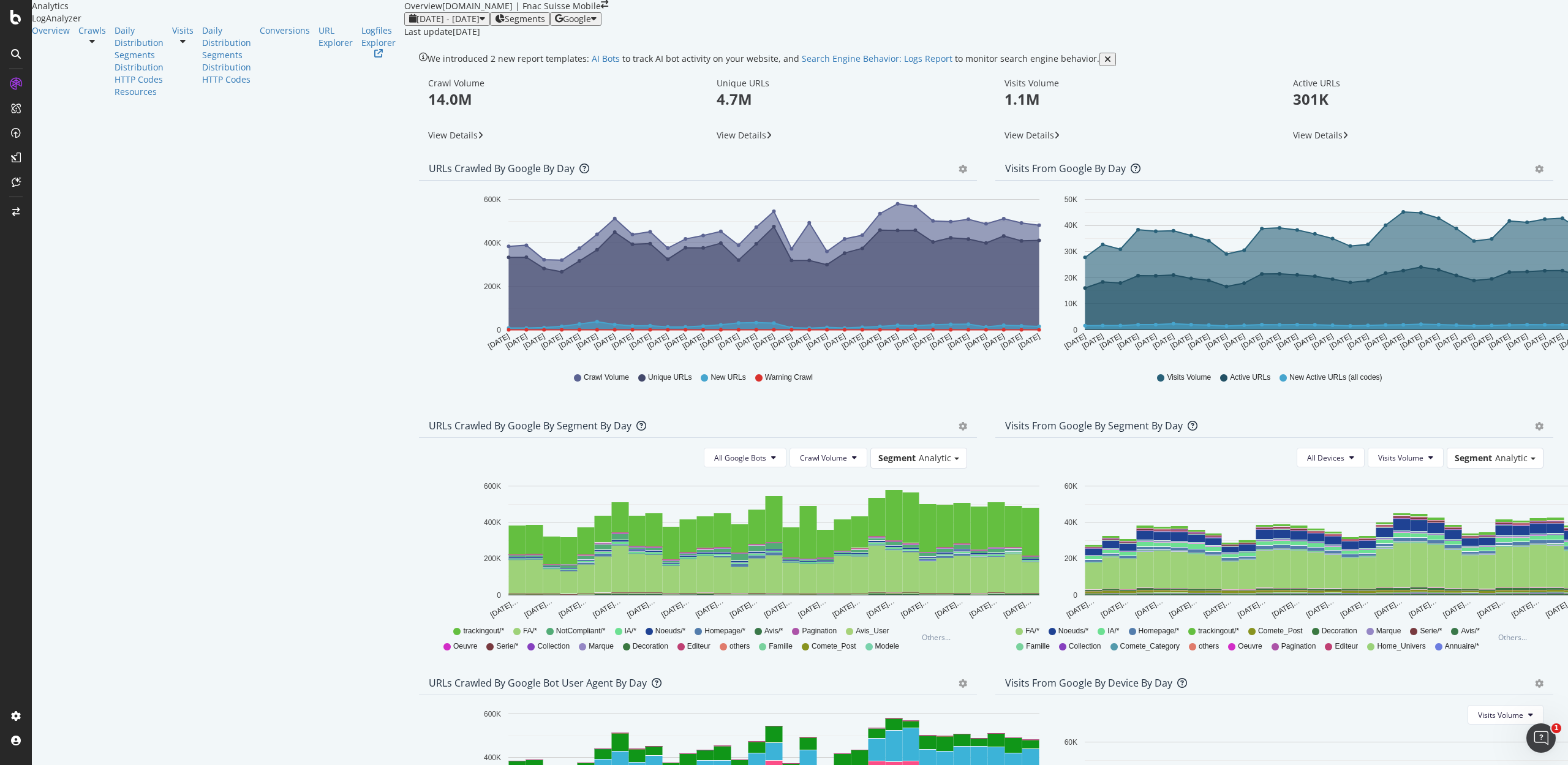
click at [831, 181] on div "URLs Crawled by Google by day Area Table" at bounding box center [698, 169] width 558 height 24
click at [958, 174] on icon "gear" at bounding box center [963, 169] width 9 height 9
click at [879, 228] on span "Table" at bounding box center [927, 218] width 97 height 19
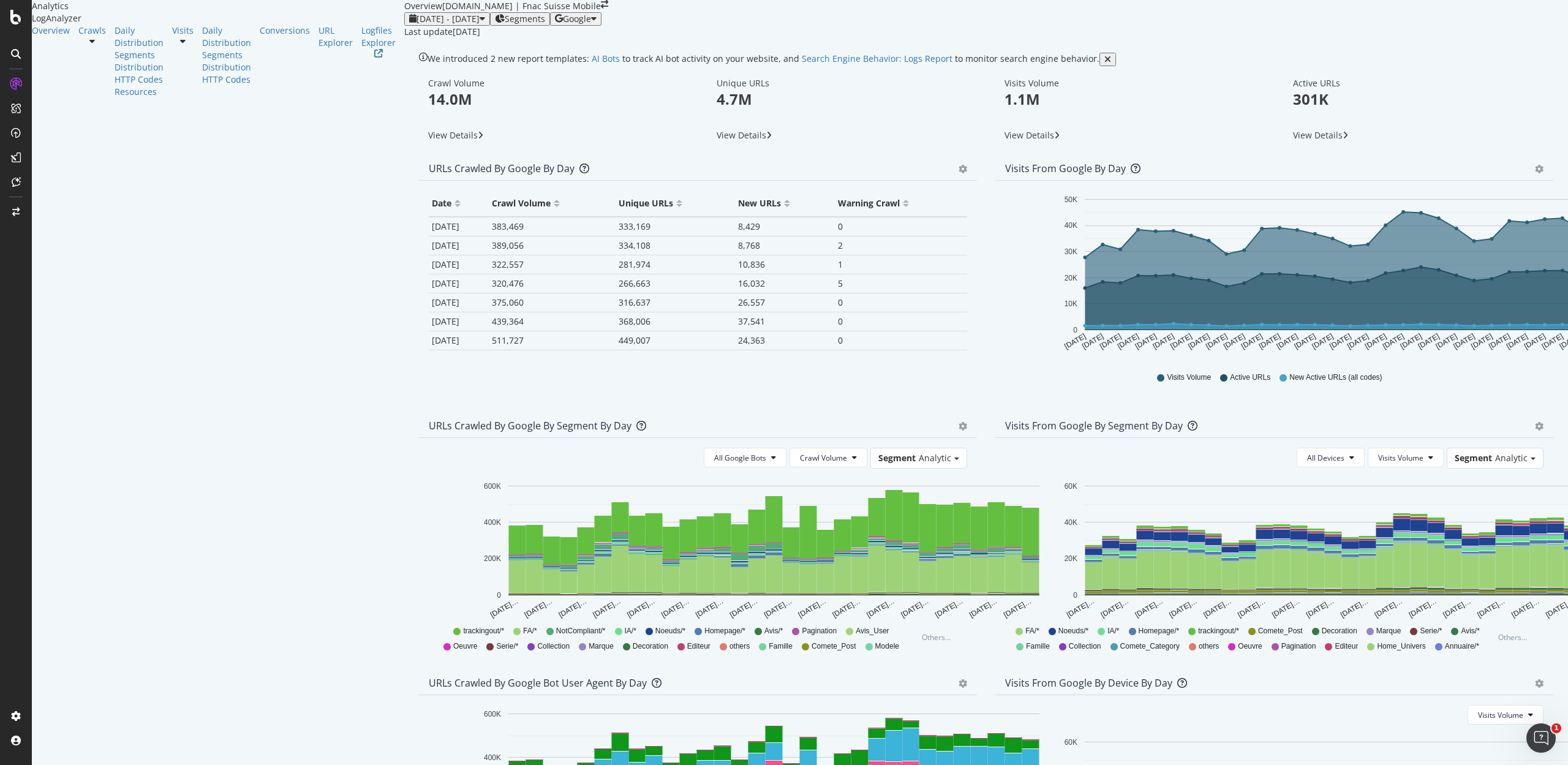
click at [106, 46] on div at bounding box center [92, 41] width 28 height 9
click at [115, 86] on div "HTTP Codes" at bounding box center [139, 79] width 49 height 12
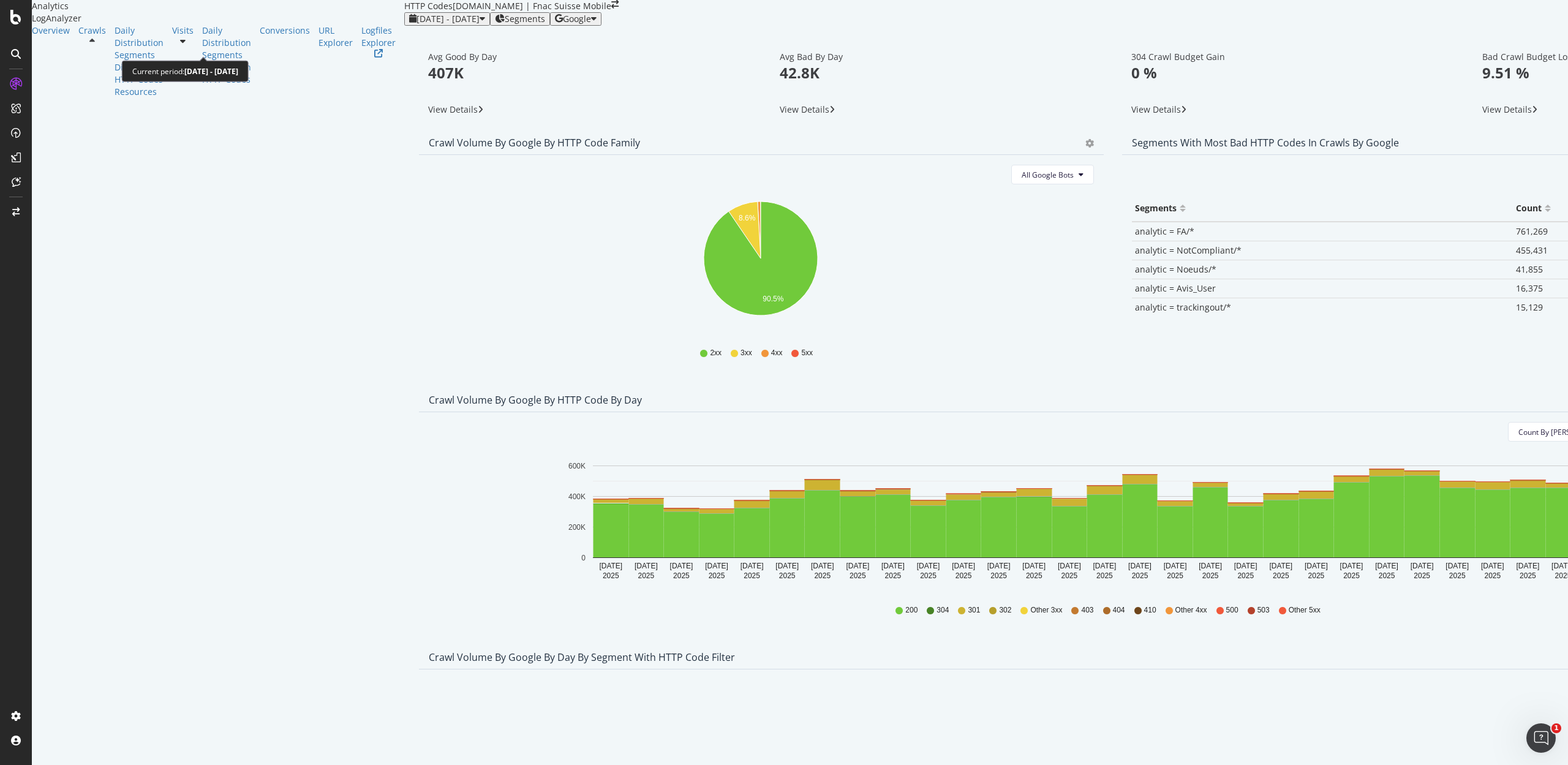
click at [416, 24] on span "2025 Aug. 1st - Aug. 31st" at bounding box center [447, 19] width 63 height 11
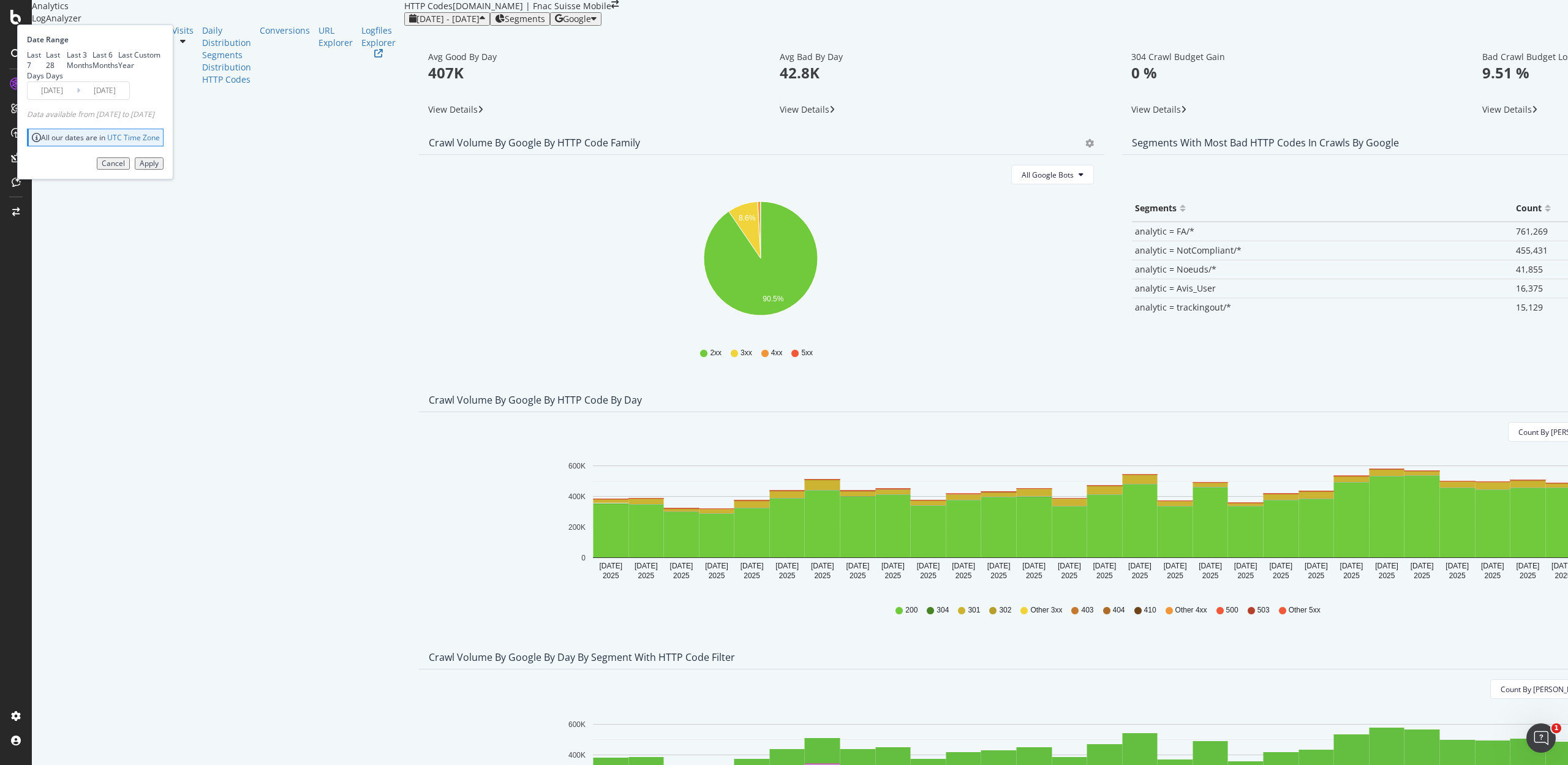
click at [77, 99] on input "2025/08/01" at bounding box center [52, 90] width 49 height 17
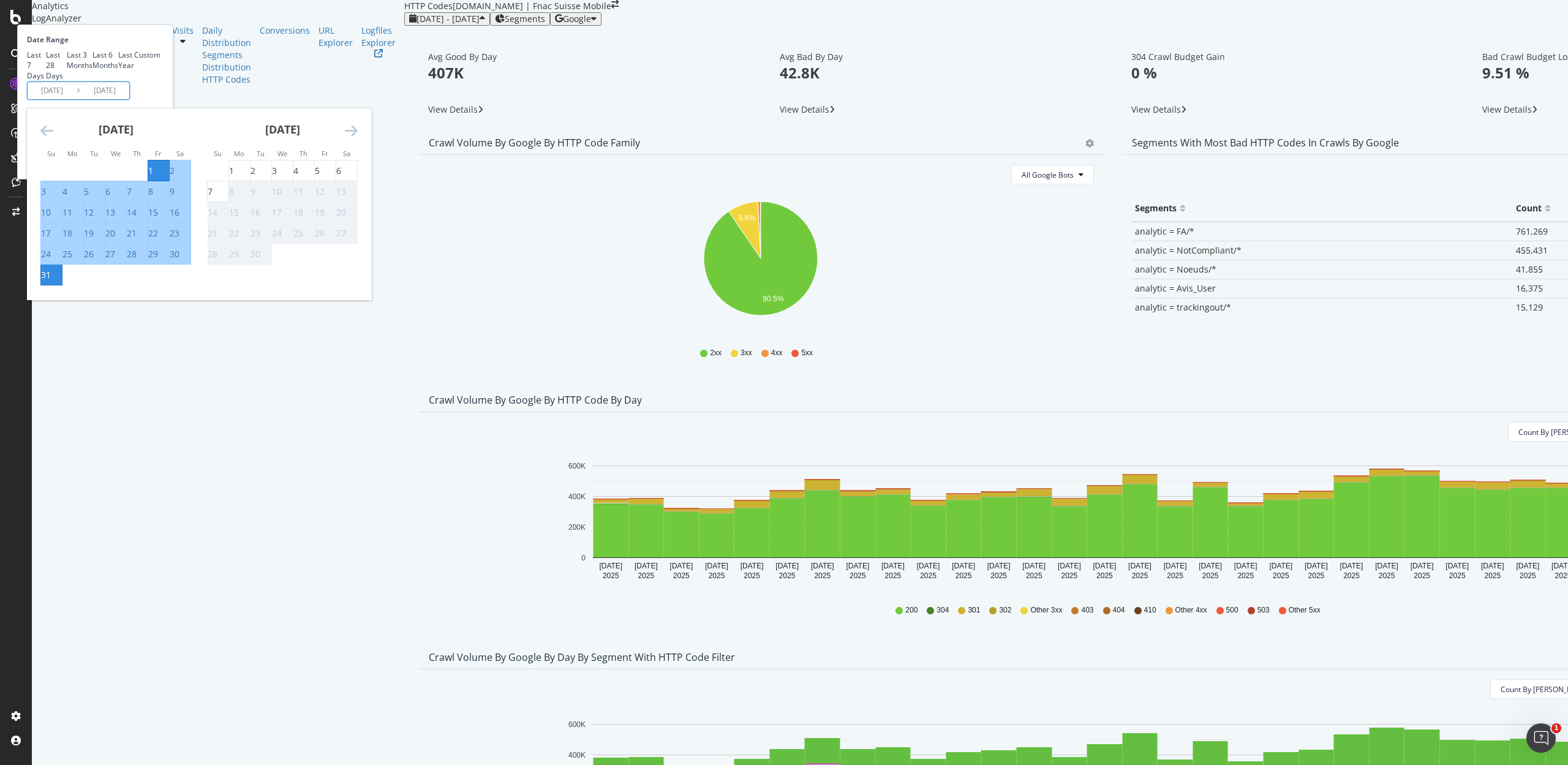
click at [53, 138] on icon "Move backward to switch to the previous month." at bounding box center [47, 130] width 13 height 15
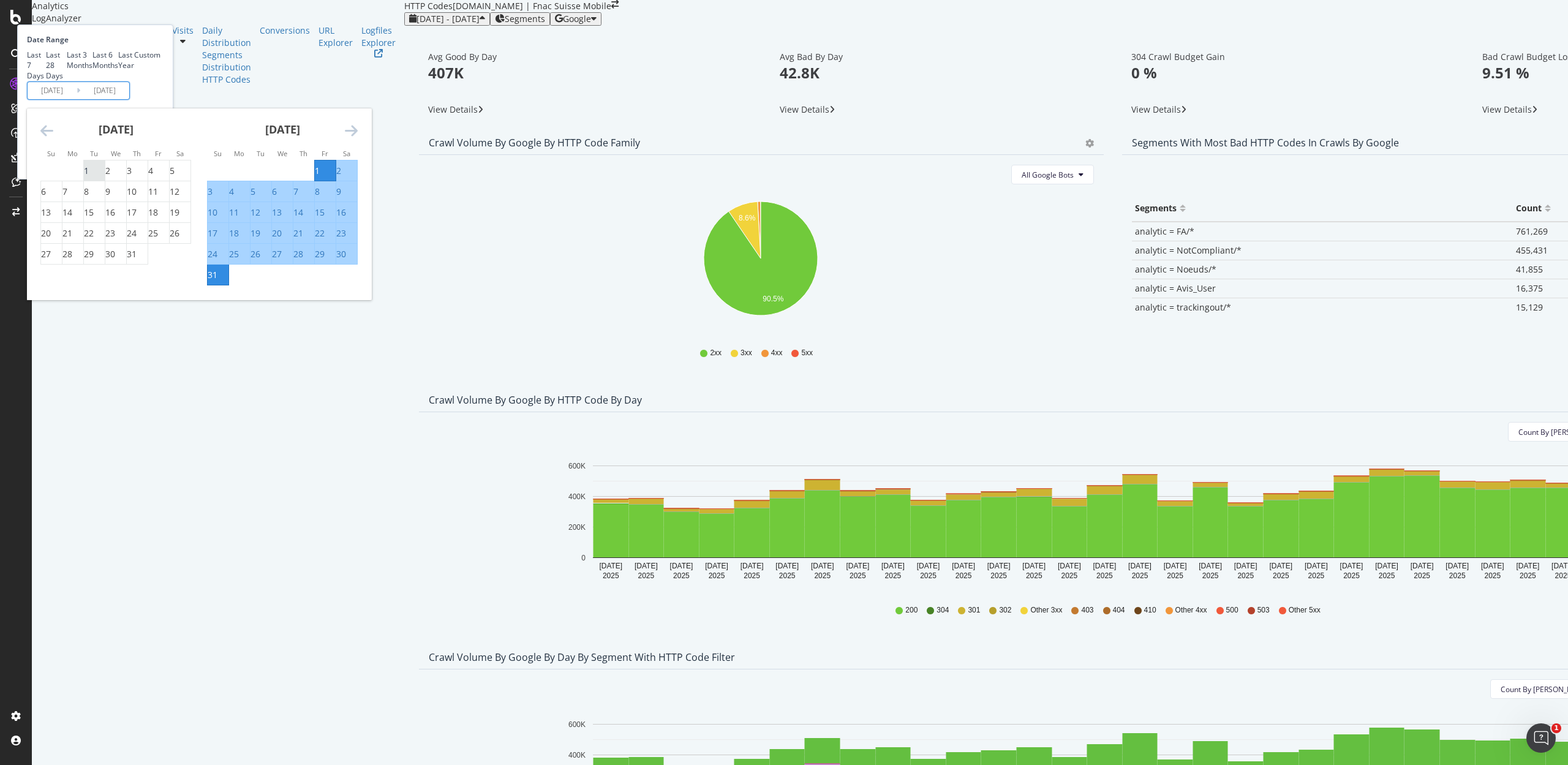
click at [89, 177] on div "1" at bounding box center [86, 171] width 5 height 12
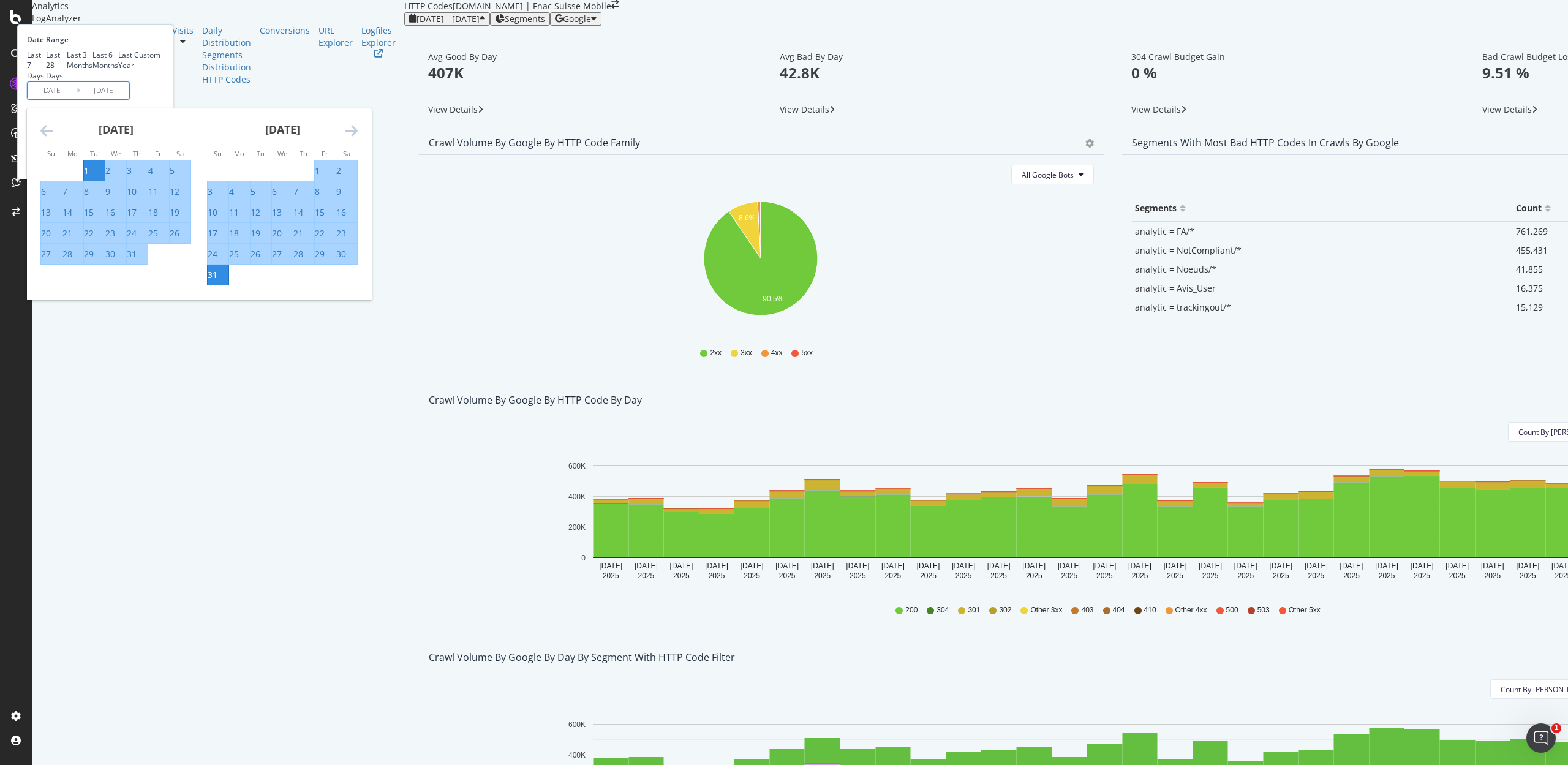
type input "2025/07/01"
click at [137, 260] on div "31" at bounding box center [132, 254] width 10 height 12
type input "2025/07/31"
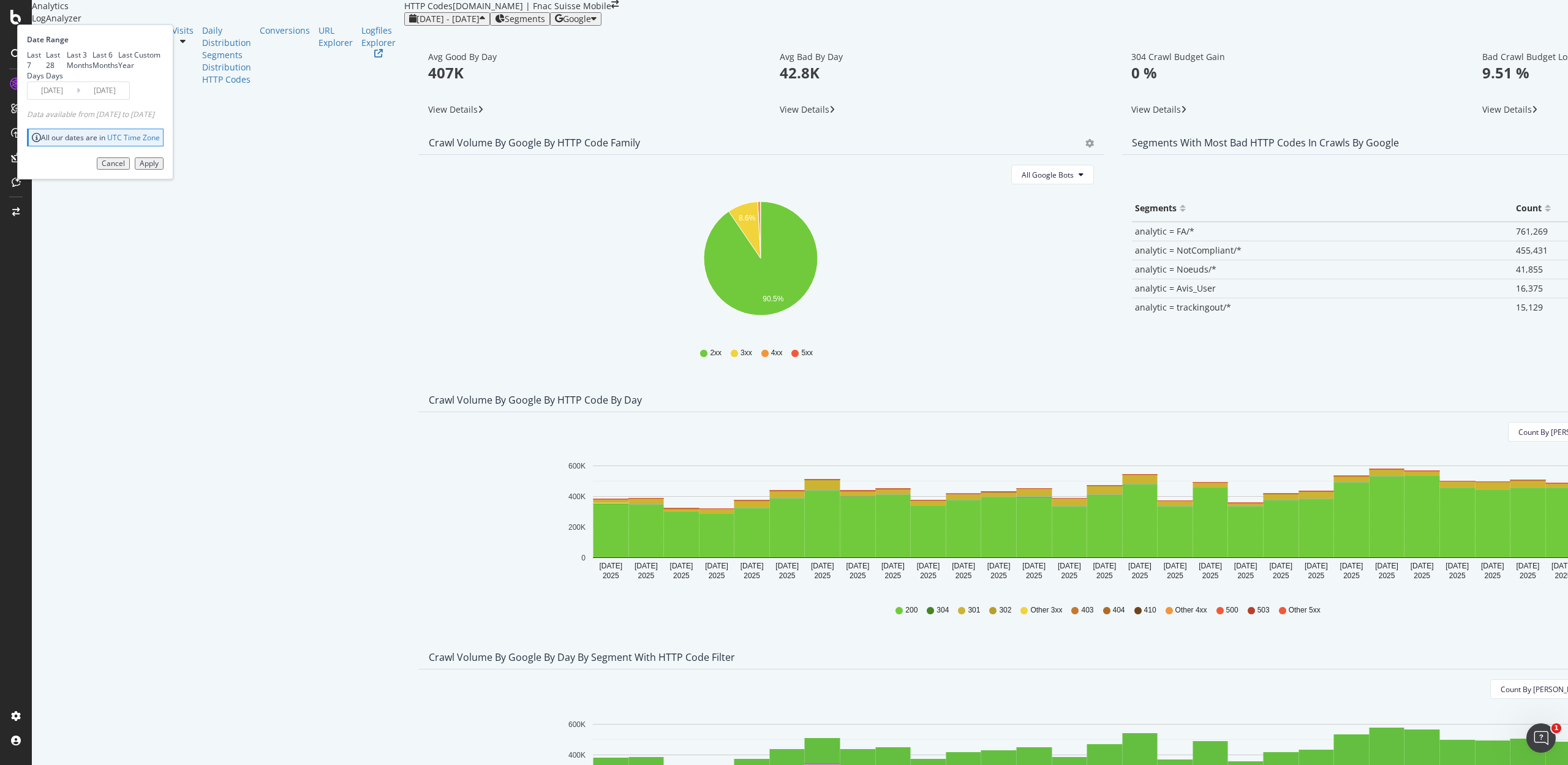
click at [159, 168] on div "Apply" at bounding box center [149, 164] width 19 height 9
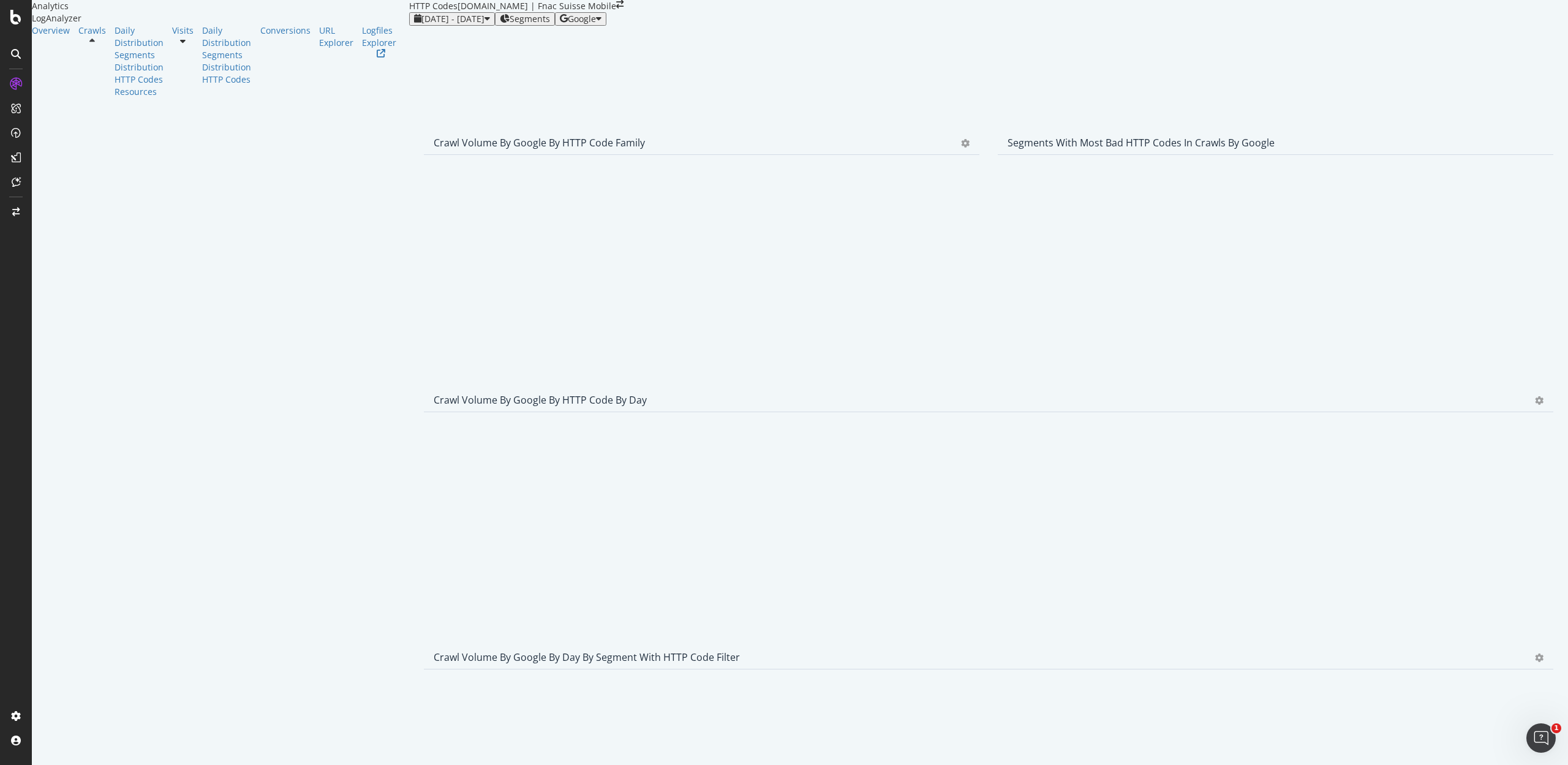
click at [961, 149] on div "Pie Table" at bounding box center [965, 142] width 9 height 12
click at [961, 147] on icon "gear" at bounding box center [965, 143] width 9 height 9
click at [881, 202] on span "Table" at bounding box center [930, 193] width 97 height 19
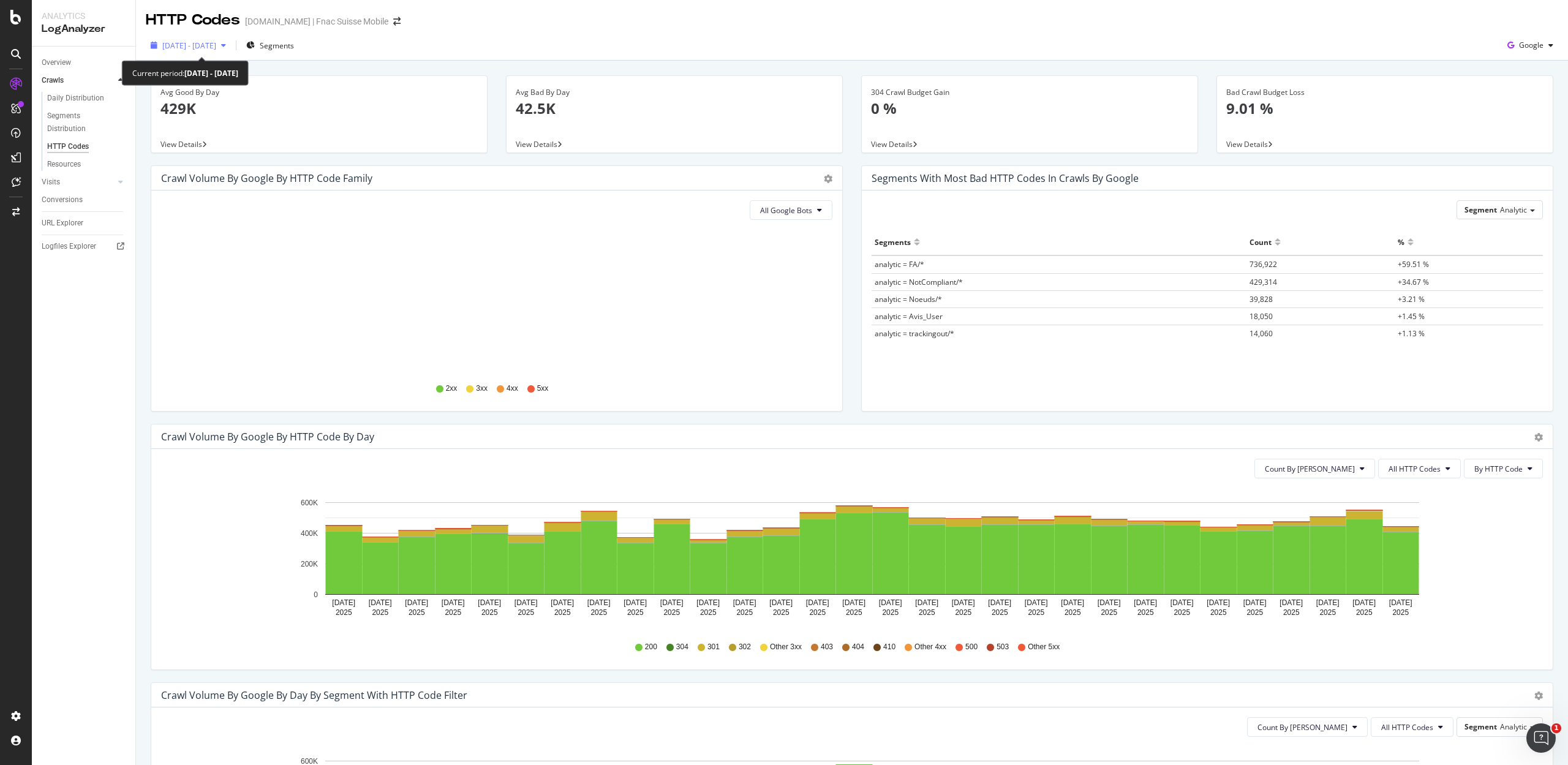
click at [184, 45] on span "2025 Aug. 9th - Sep. 7th" at bounding box center [189, 46] width 54 height 11
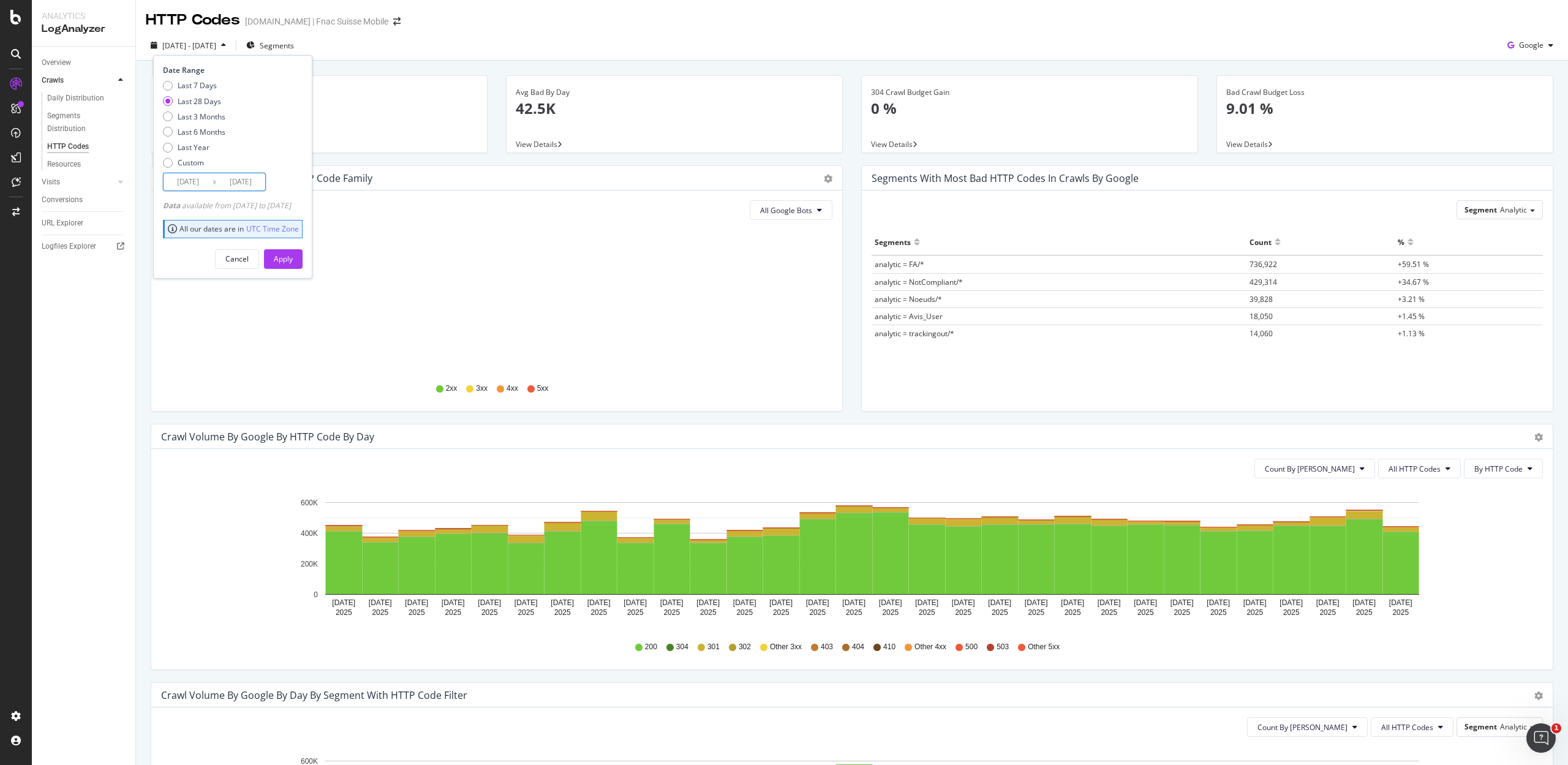
click at [187, 181] on input "2025/08/11" at bounding box center [188, 182] width 49 height 17
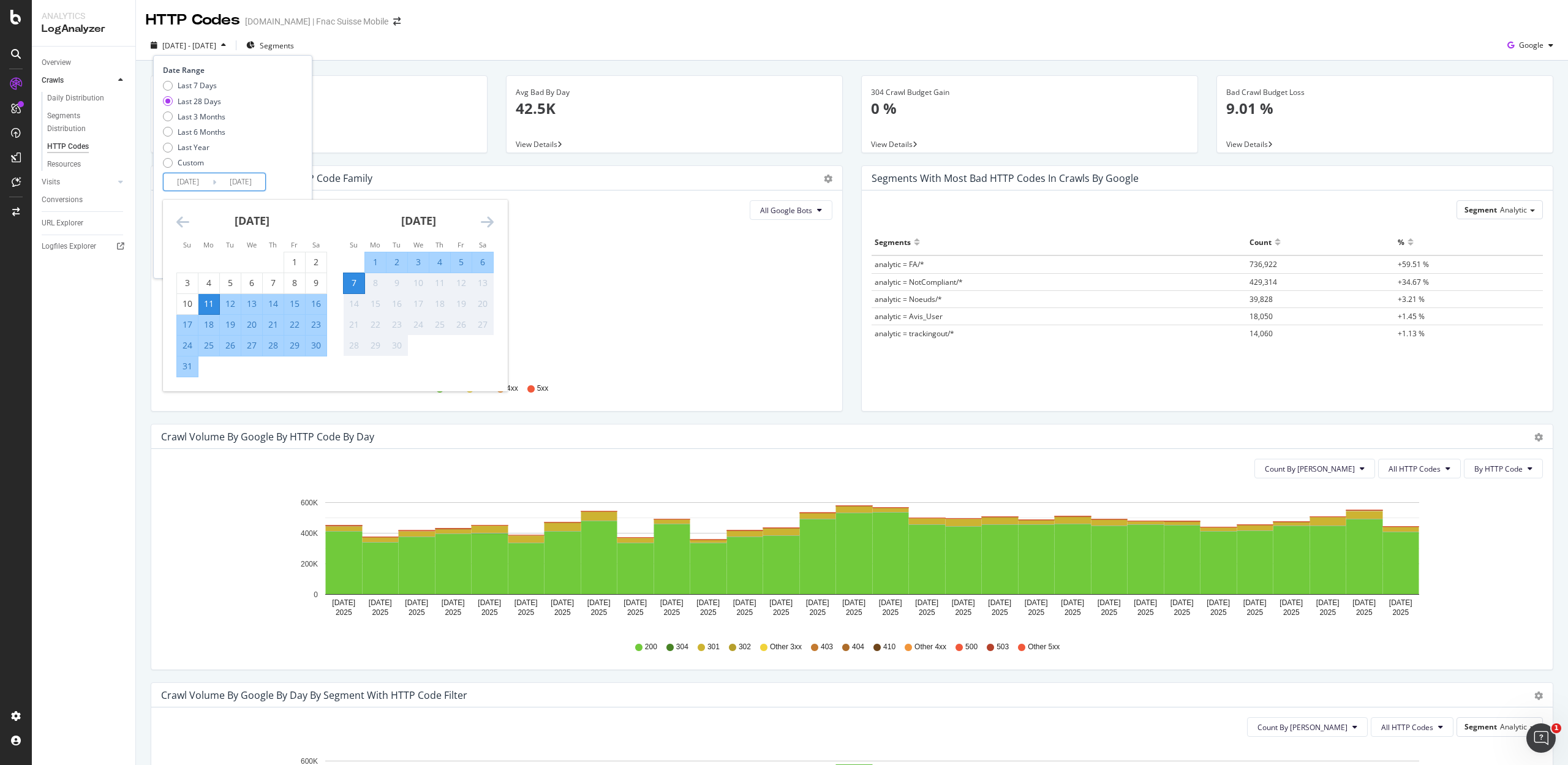
click at [285, 258] on div "1" at bounding box center [294, 262] width 21 height 12
type input "2025/08/01"
click at [190, 371] on div "31" at bounding box center [187, 366] width 21 height 12
type input "2025/08/31"
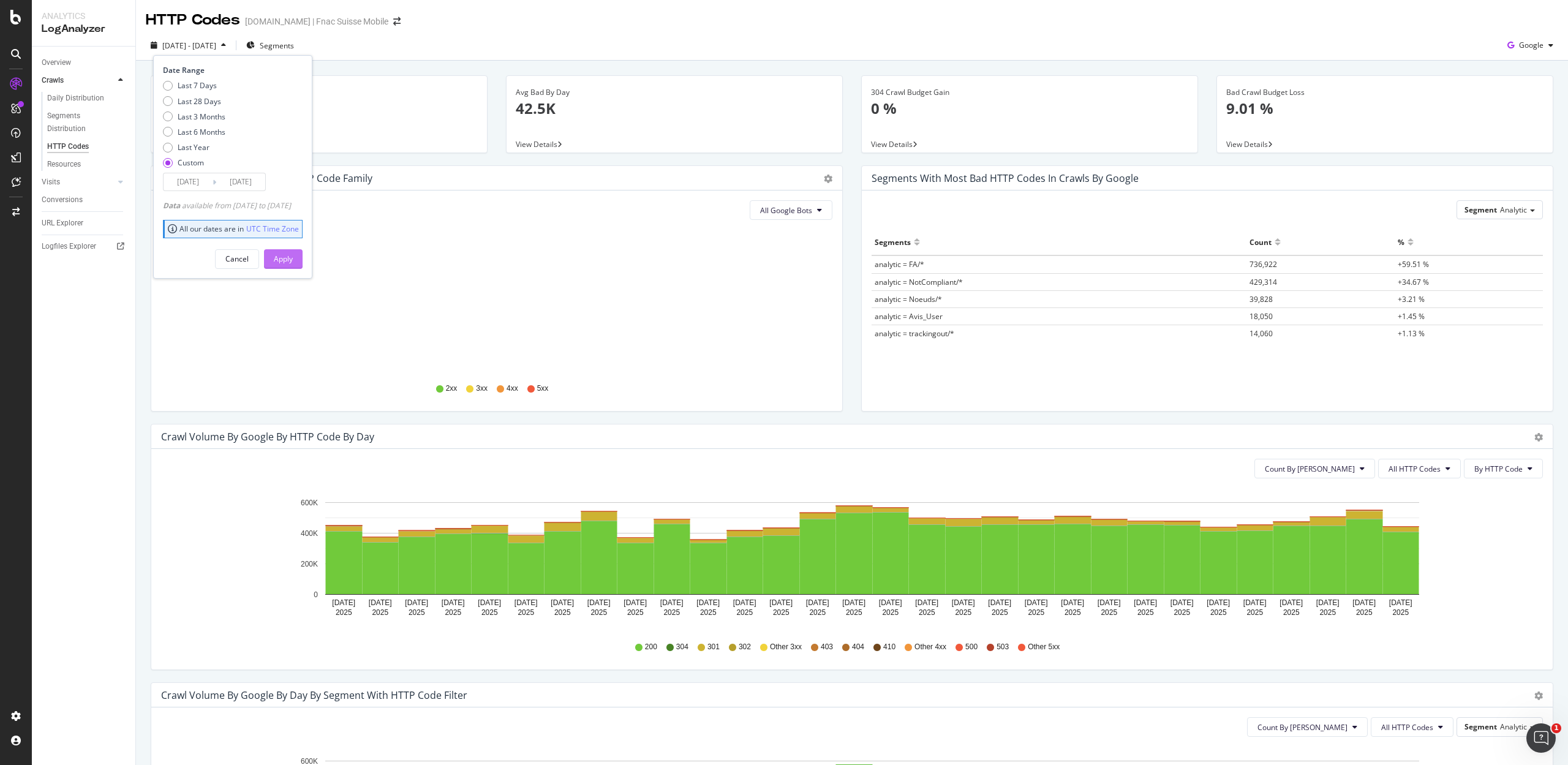
click at [292, 258] on div "Apply" at bounding box center [283, 258] width 19 height 11
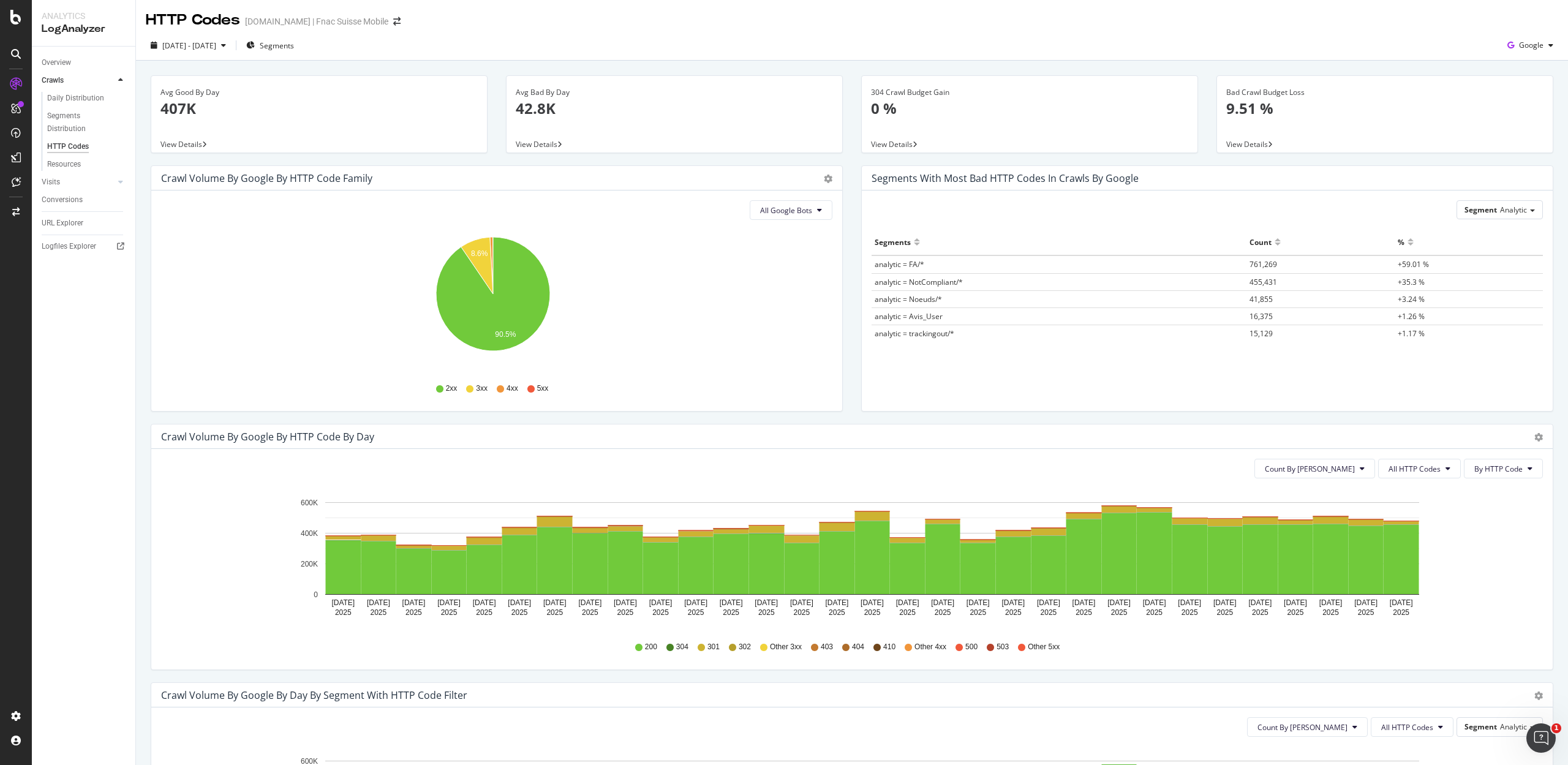
click at [816, 177] on div "Pie Table" at bounding box center [822, 178] width 21 height 12
click at [824, 179] on icon "gear" at bounding box center [828, 179] width 9 height 9
click at [767, 228] on span "Table" at bounding box center [793, 228] width 97 height 19
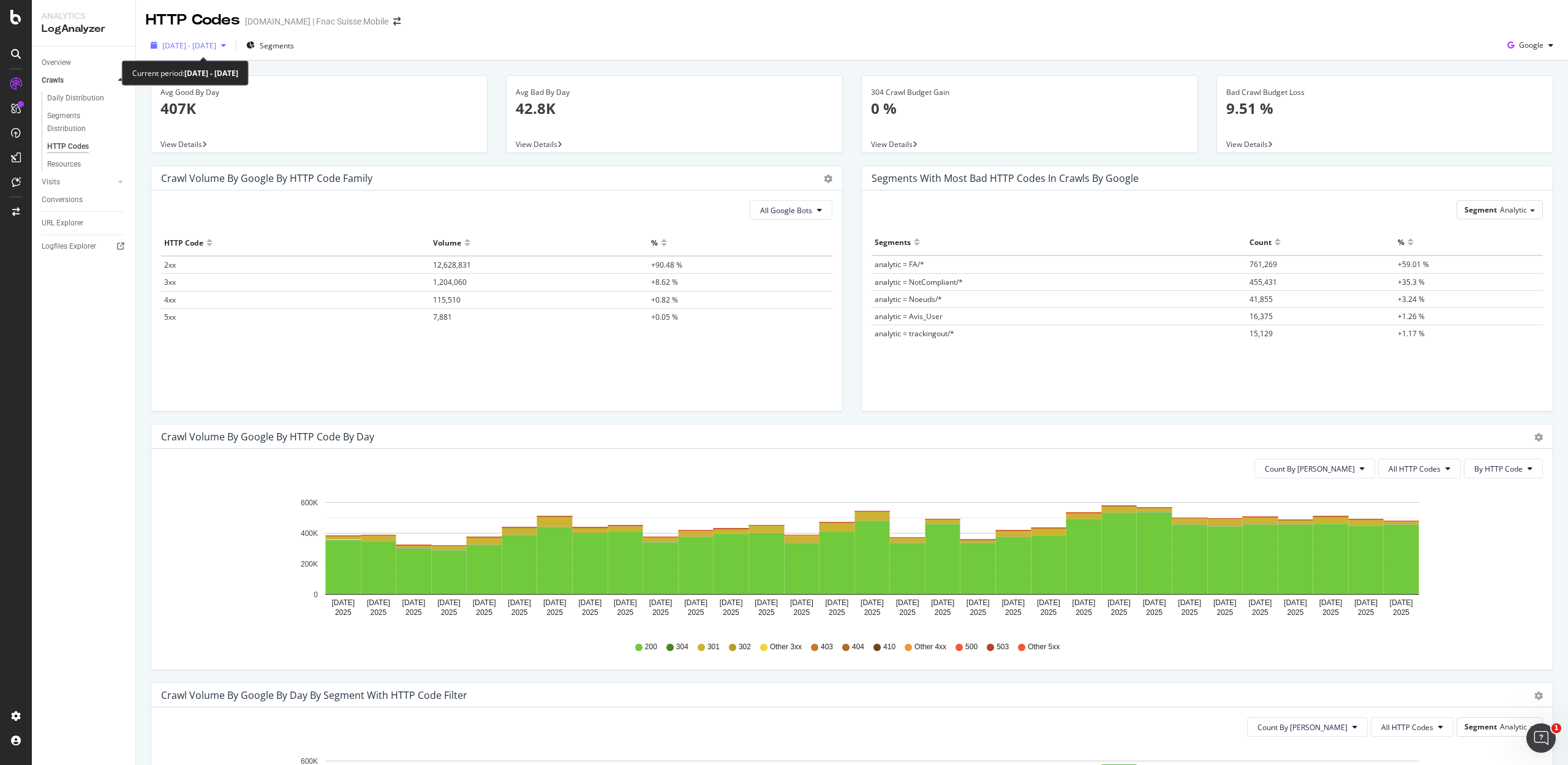
click at [226, 47] on icon "button" at bounding box center [223, 46] width 5 height 7
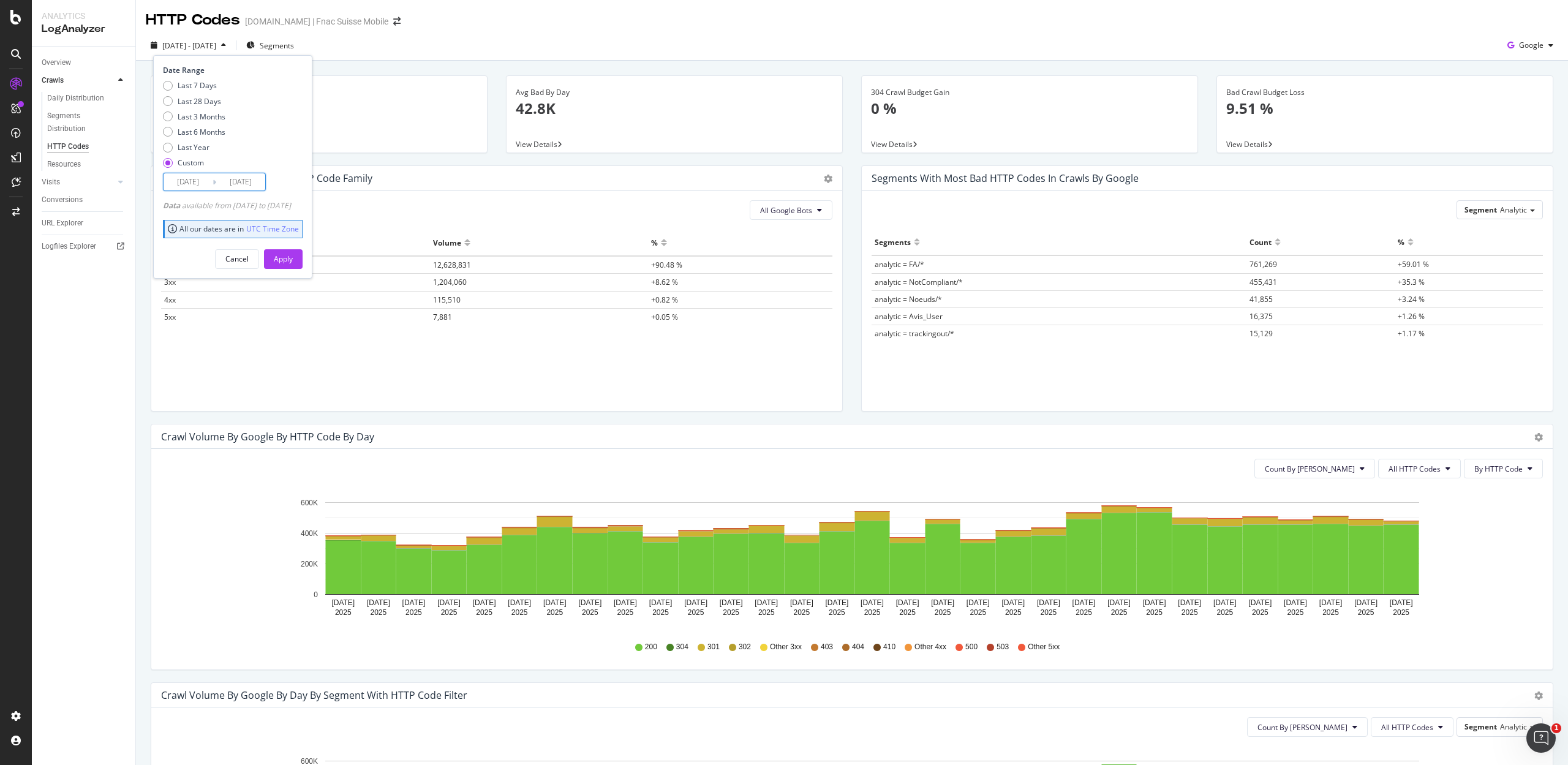
click at [195, 177] on input "2025/08/01" at bounding box center [188, 182] width 49 height 17
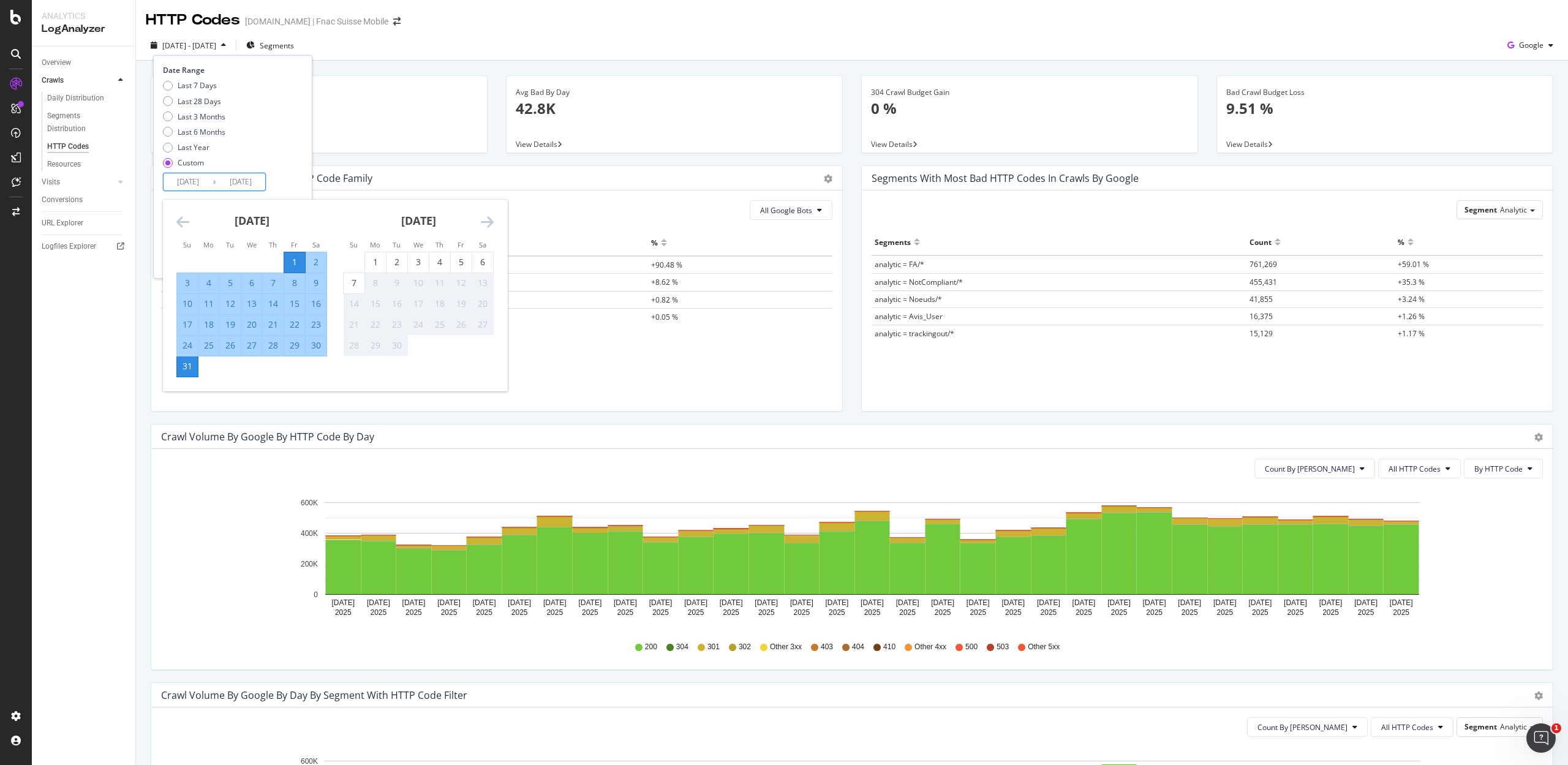
click at [184, 218] on icon "Move backward to switch to the previous month." at bounding box center [183, 221] width 13 height 15
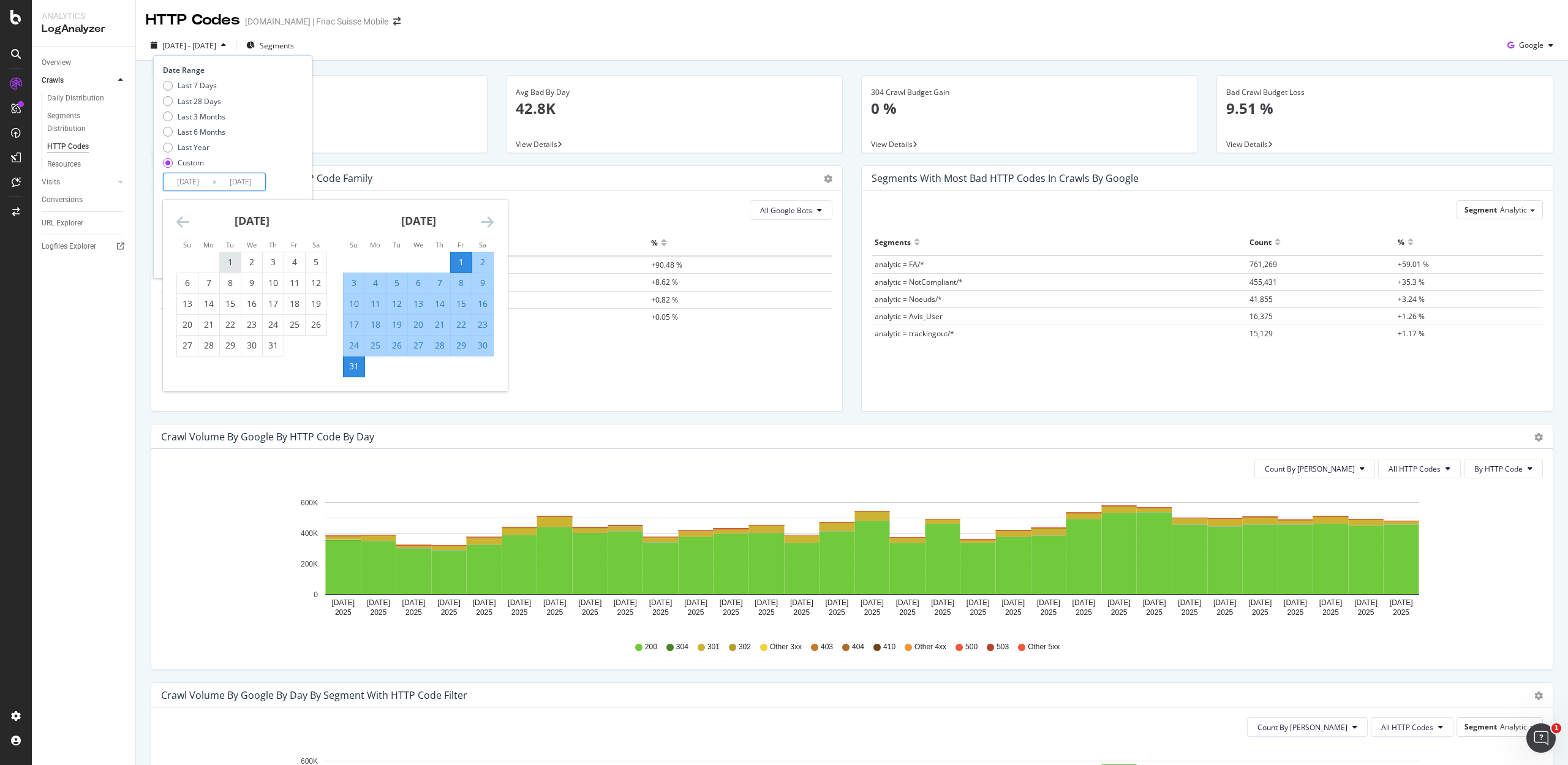
click at [228, 253] on div "1" at bounding box center [230, 263] width 21 height 20
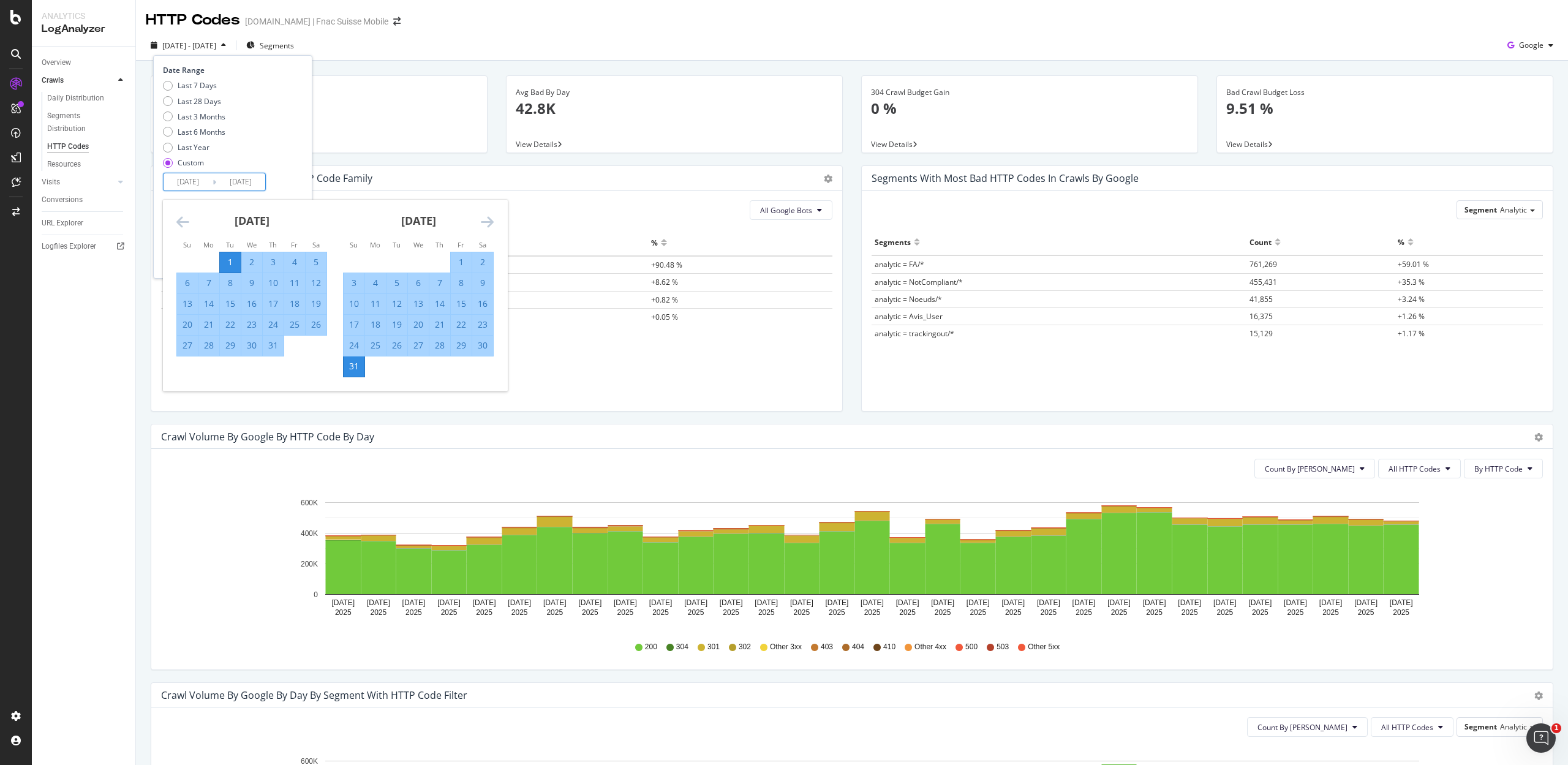
type input "2025/07/01"
click at [272, 341] on div "31" at bounding box center [272, 345] width 21 height 12
type input "2025/07/31"
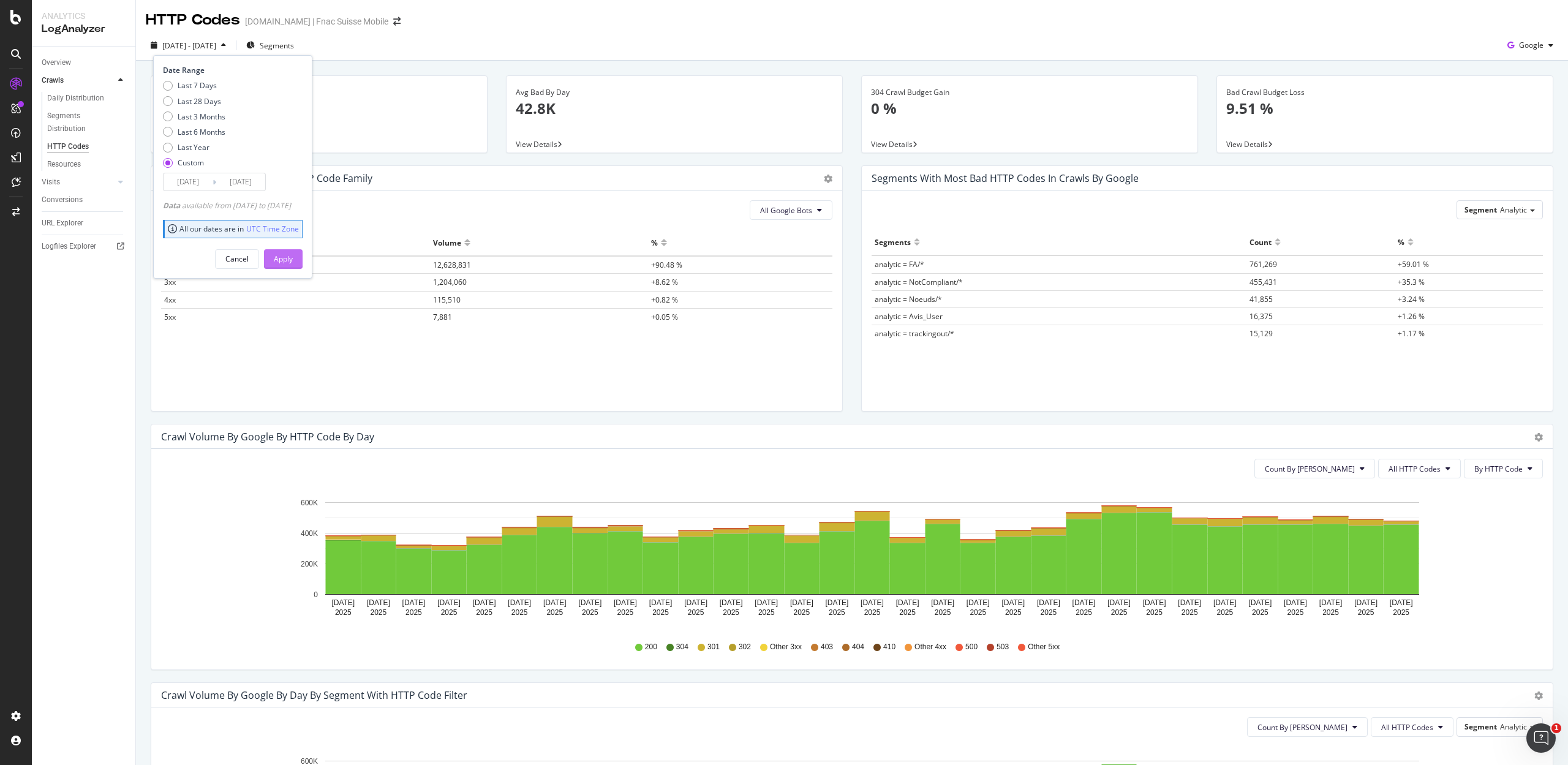
click at [292, 262] on button "Apply" at bounding box center [283, 259] width 38 height 20
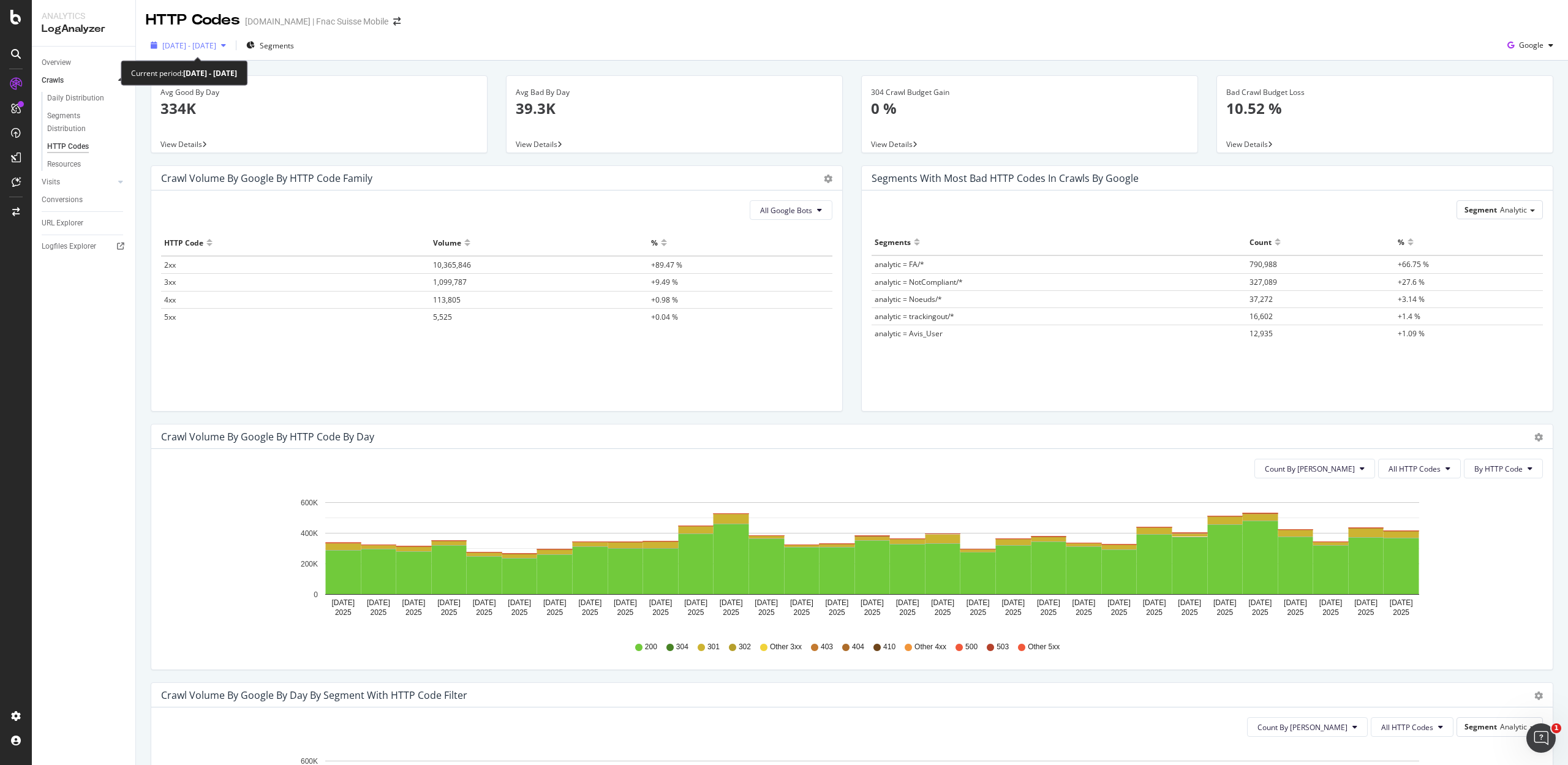
click at [191, 42] on span "2025 Jul. 1st - Jul. 31st" at bounding box center [189, 46] width 54 height 11
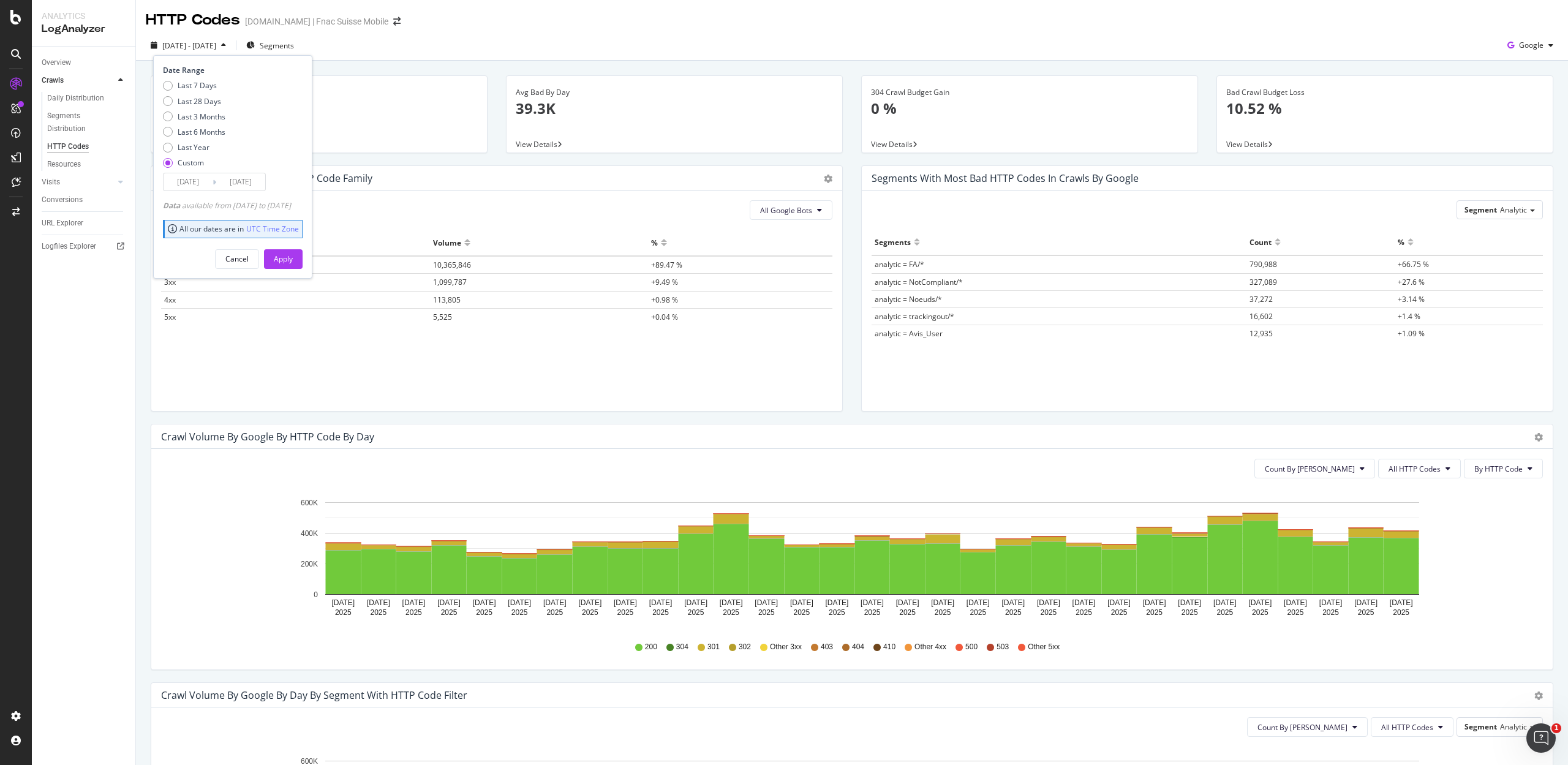
click at [179, 173] on div "2025/07/01 Navigate forward to interact with the calendar and select a date. Pr…" at bounding box center [214, 182] width 103 height 19
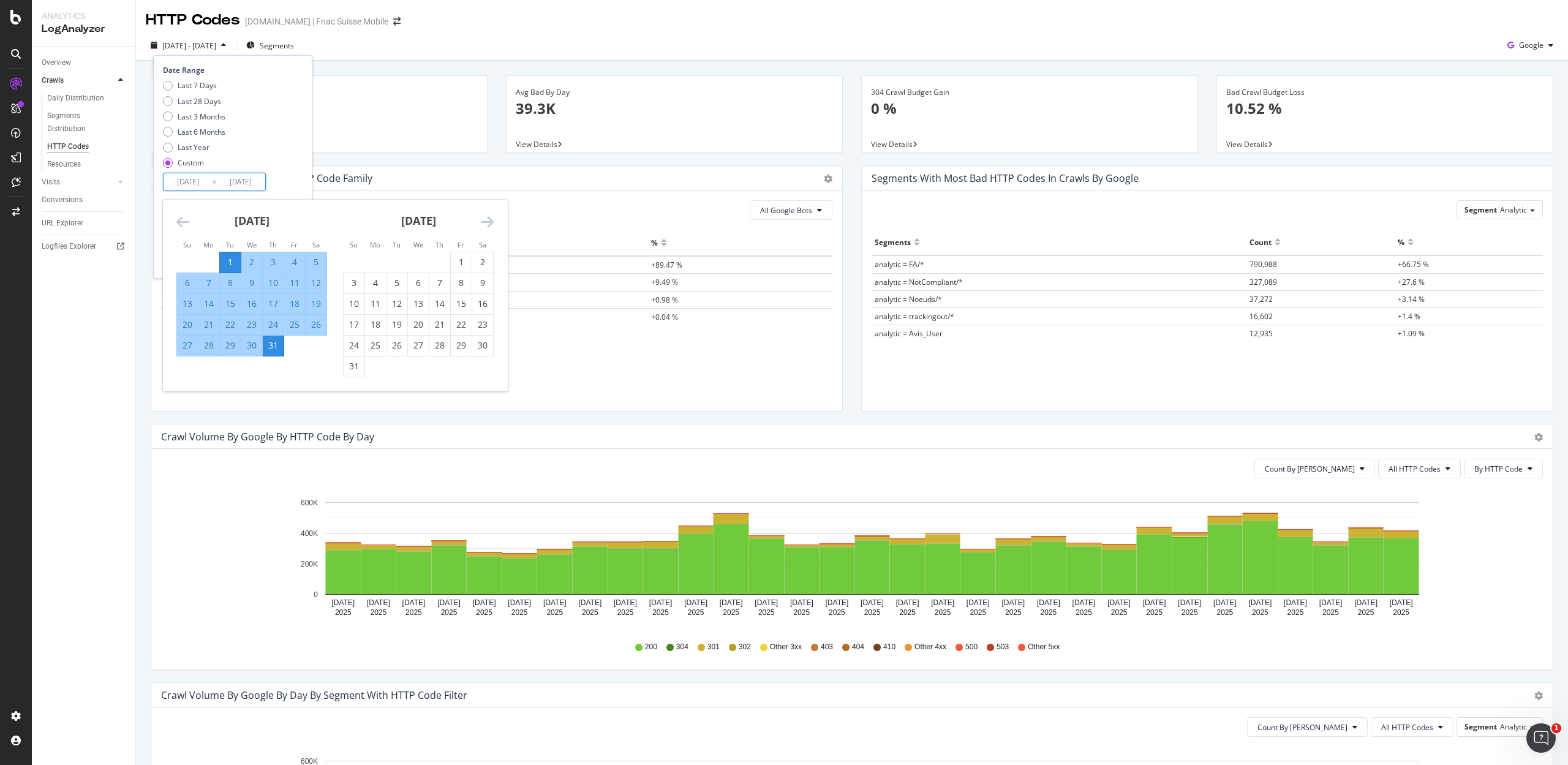
click at [183, 182] on input "2025/07/01" at bounding box center [188, 182] width 49 height 17
click at [458, 258] on div "1" at bounding box center [461, 262] width 21 height 12
type input "2025/08/01"
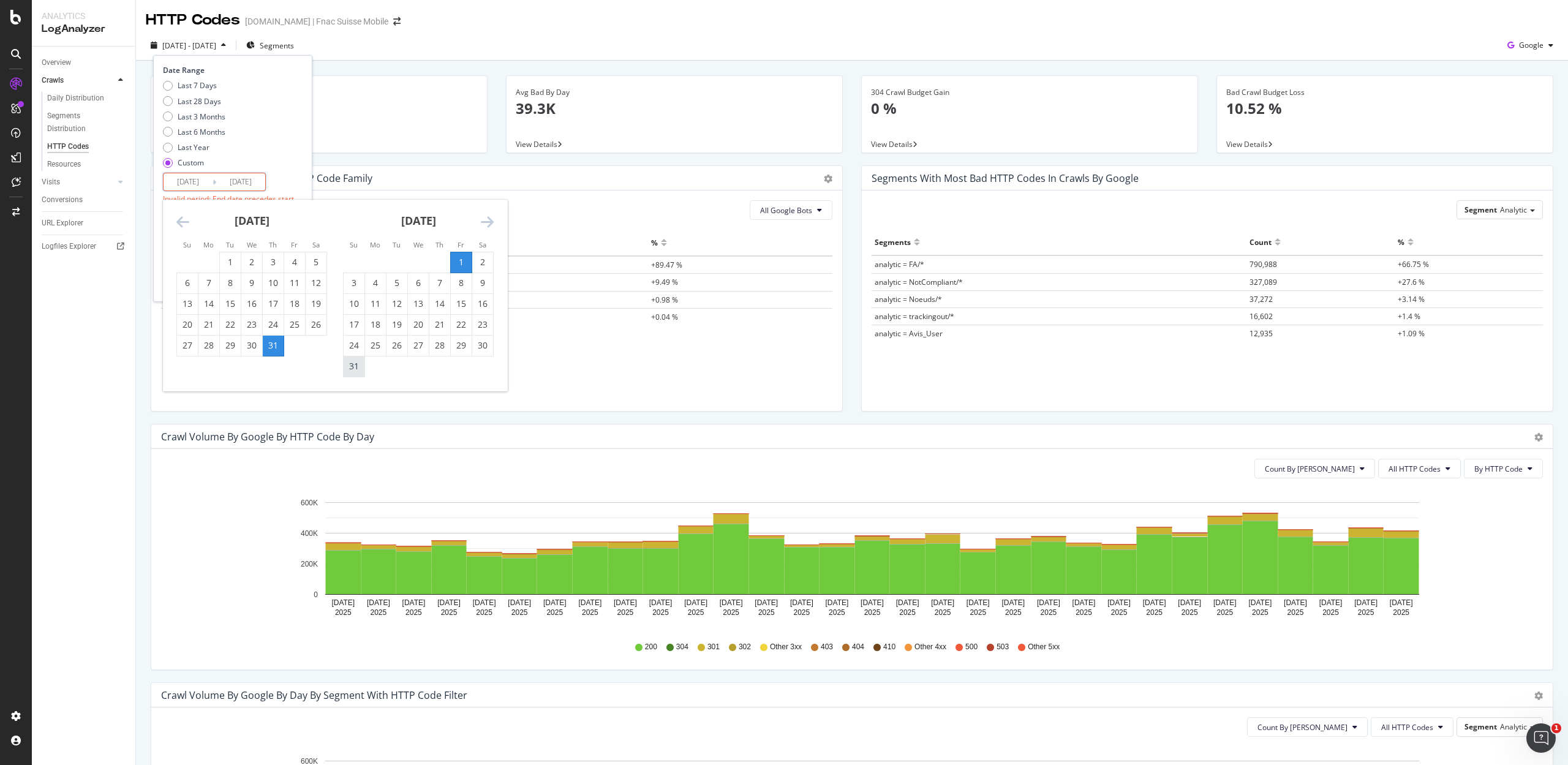
click at [350, 365] on div "31" at bounding box center [354, 366] width 21 height 12
type input "2025/08/31"
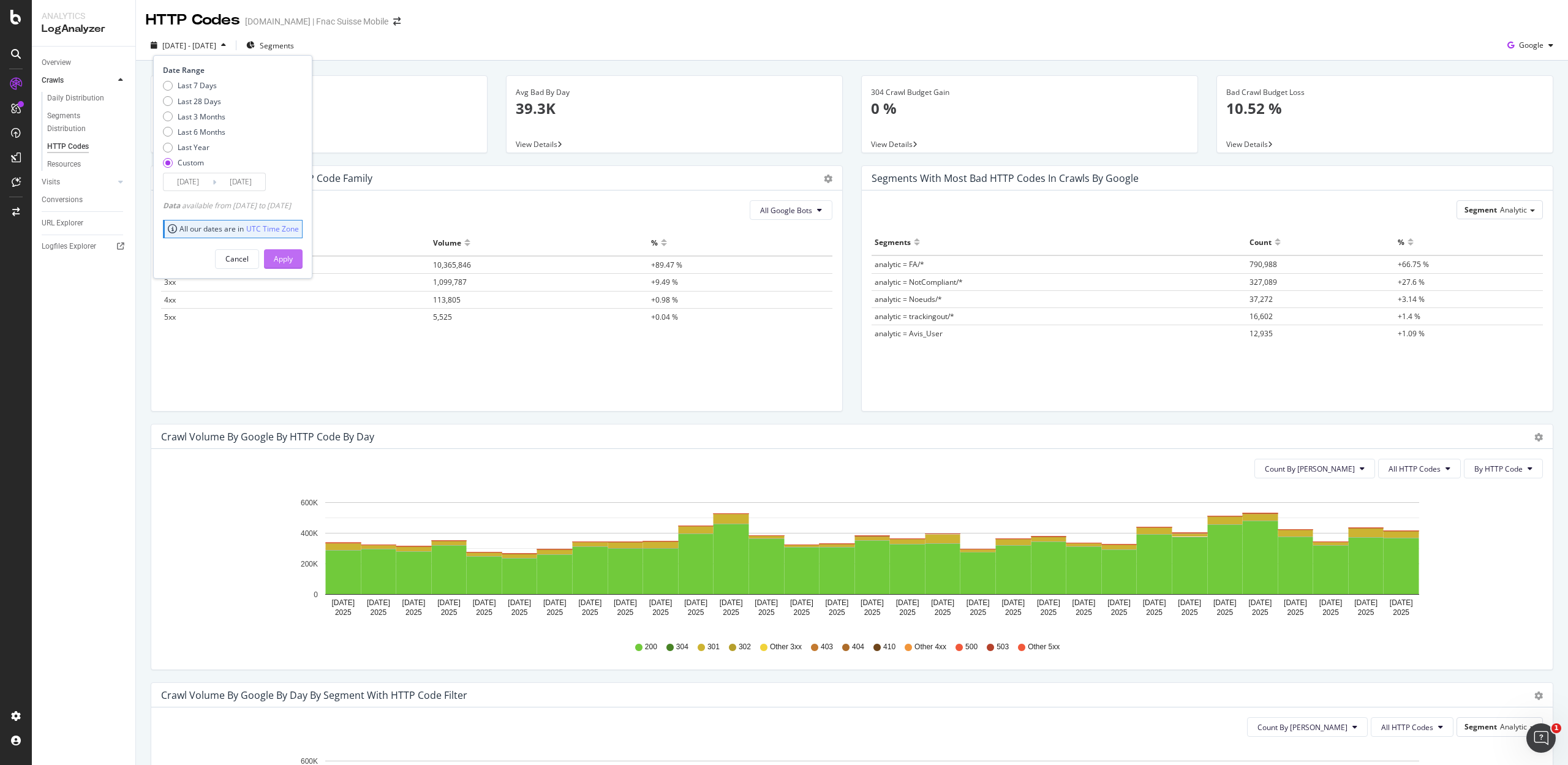
click at [292, 260] on div "Apply" at bounding box center [283, 258] width 19 height 11
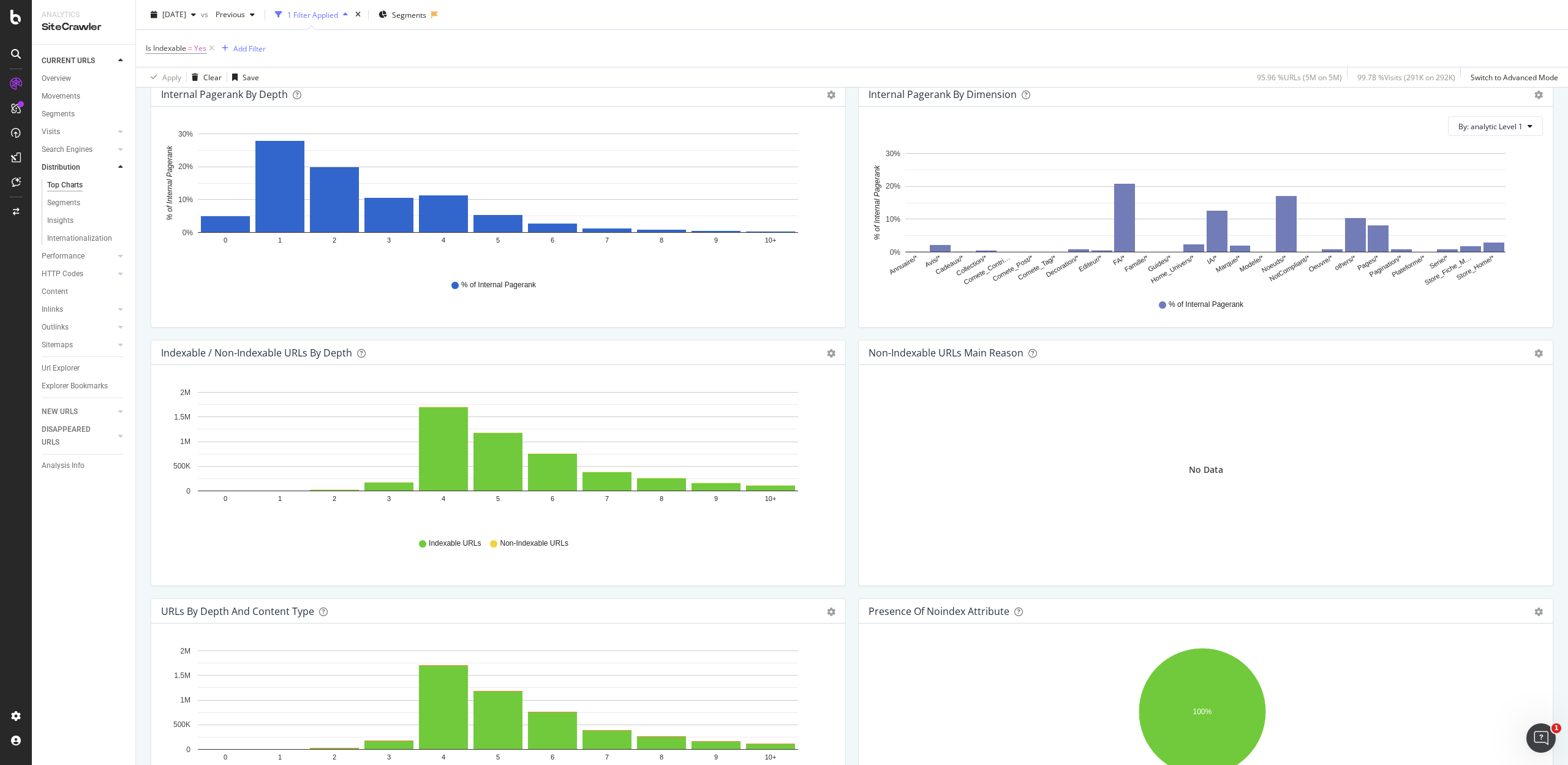
scroll to position [408, 0]
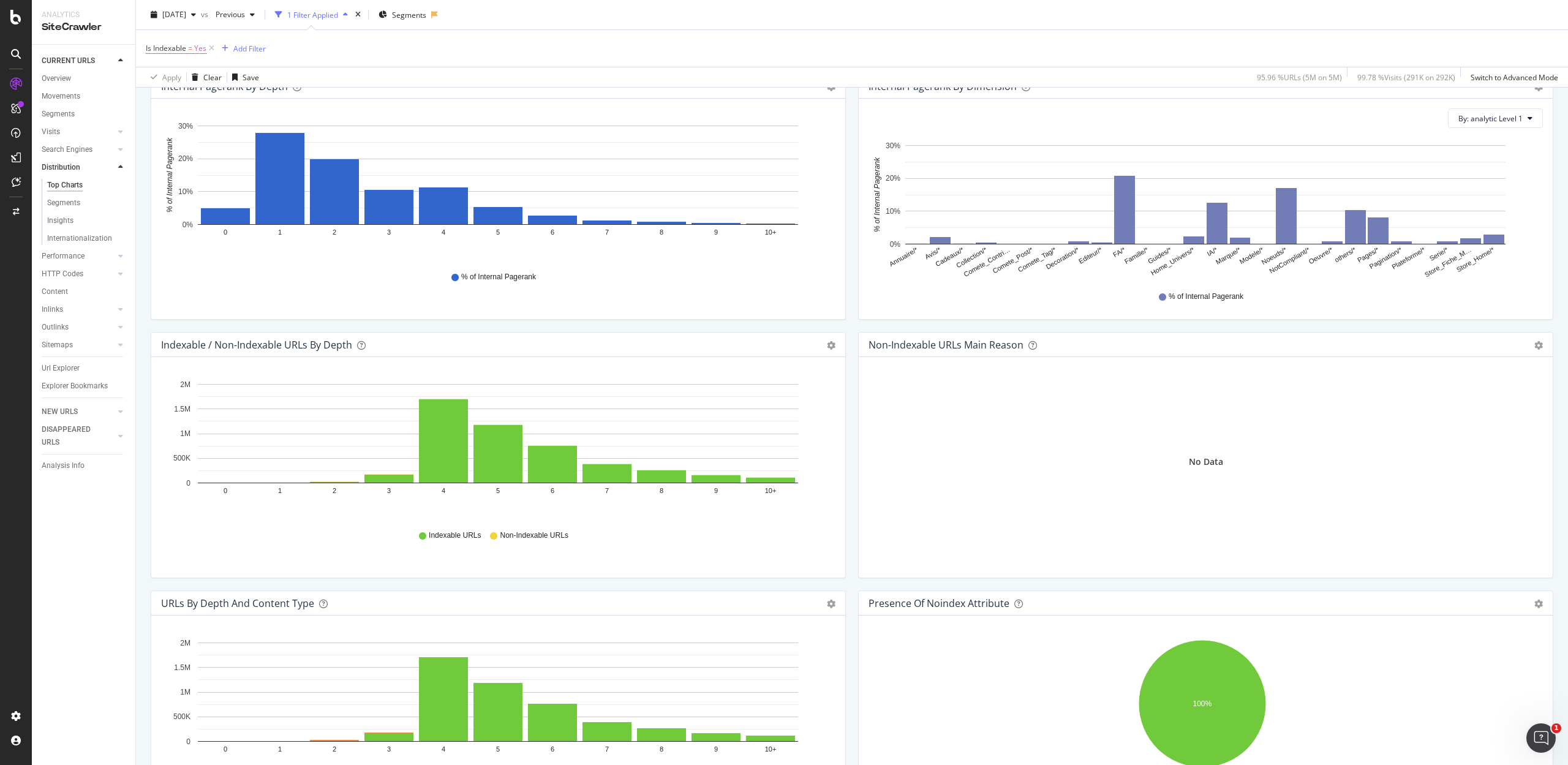
click at [830, 344] on div "Indexable / Non-Indexable URLs by Depth Bar (by Value) Bar (by Percentage) Tabl…" at bounding box center [498, 344] width 694 height 24
click at [827, 351] on div "Bar (by Value) Bar (by Percentage) Table Export as CSV Add to Custom Report" at bounding box center [831, 344] width 9 height 12
click at [827, 346] on icon "gear" at bounding box center [831, 345] width 9 height 9
click at [794, 410] on span "Table" at bounding box center [788, 414] width 112 height 16
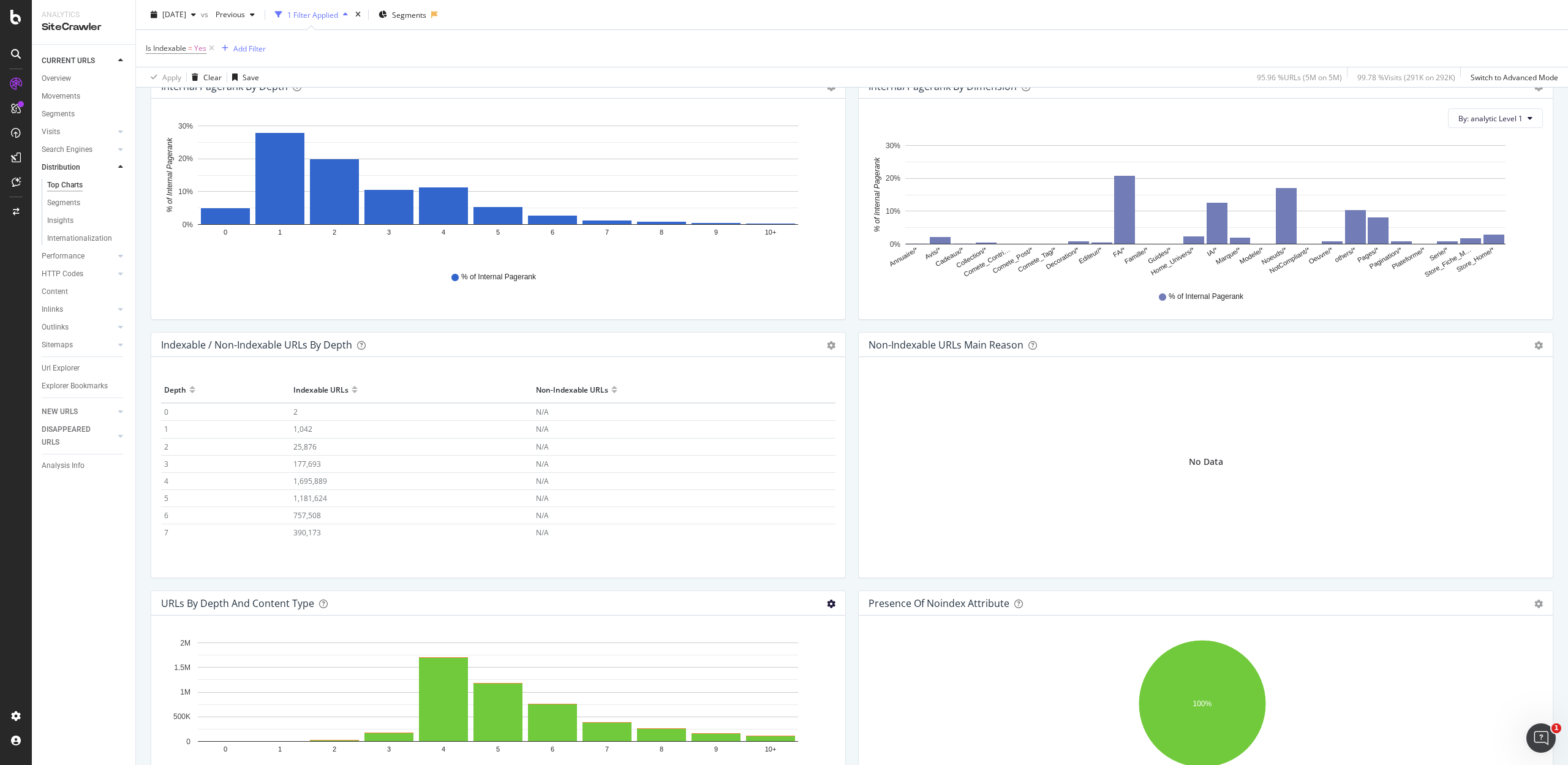
click at [827, 605] on icon "gear" at bounding box center [831, 604] width 9 height 9
click at [781, 668] on span "Table" at bounding box center [788, 672] width 112 height 16
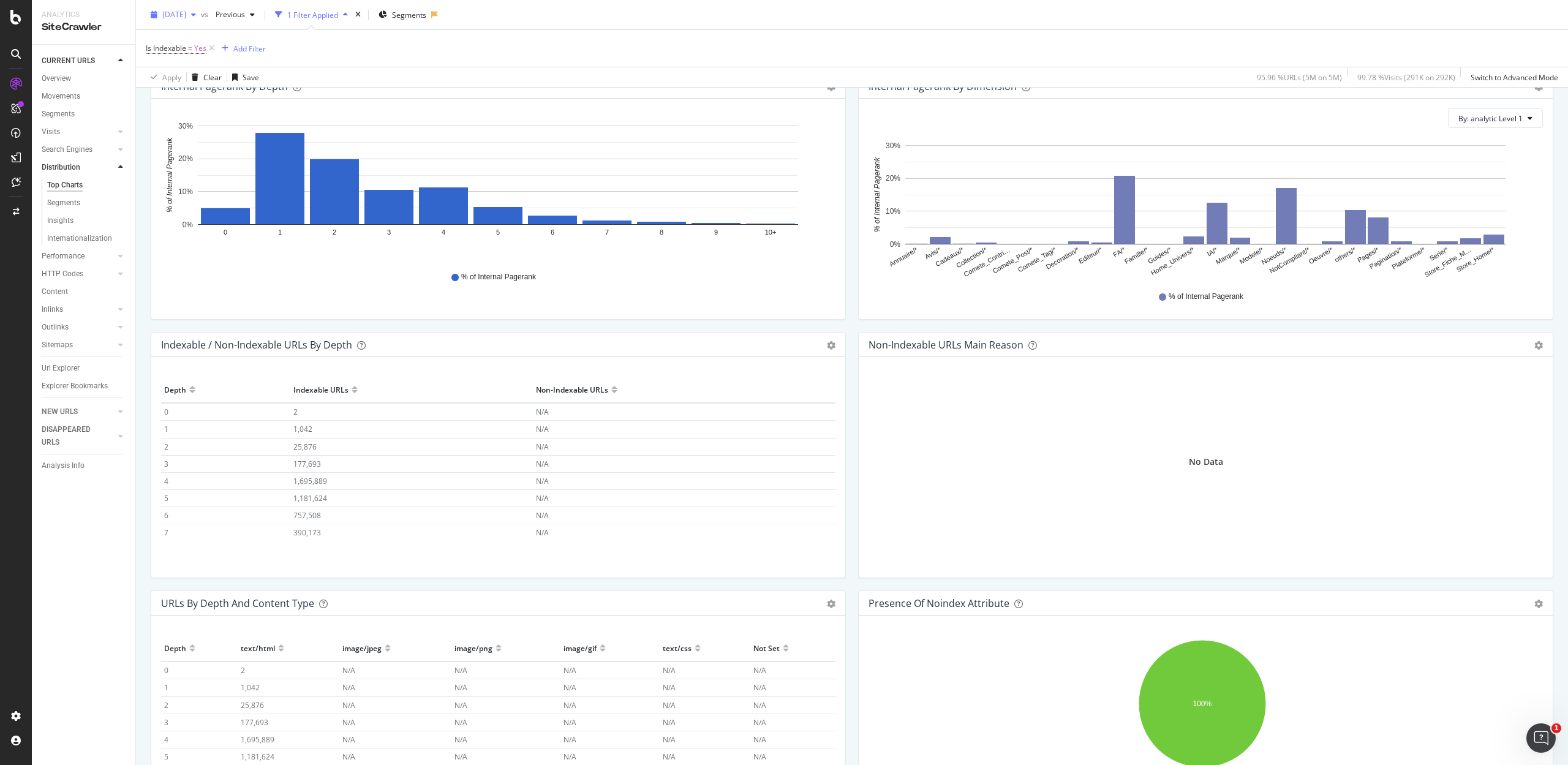
click at [186, 18] on span "2024 Mar. 1st" at bounding box center [174, 14] width 24 height 11
click at [183, 49] on div "2025 Aug. 31st 5.6M URLs" at bounding box center [227, 56] width 146 height 23
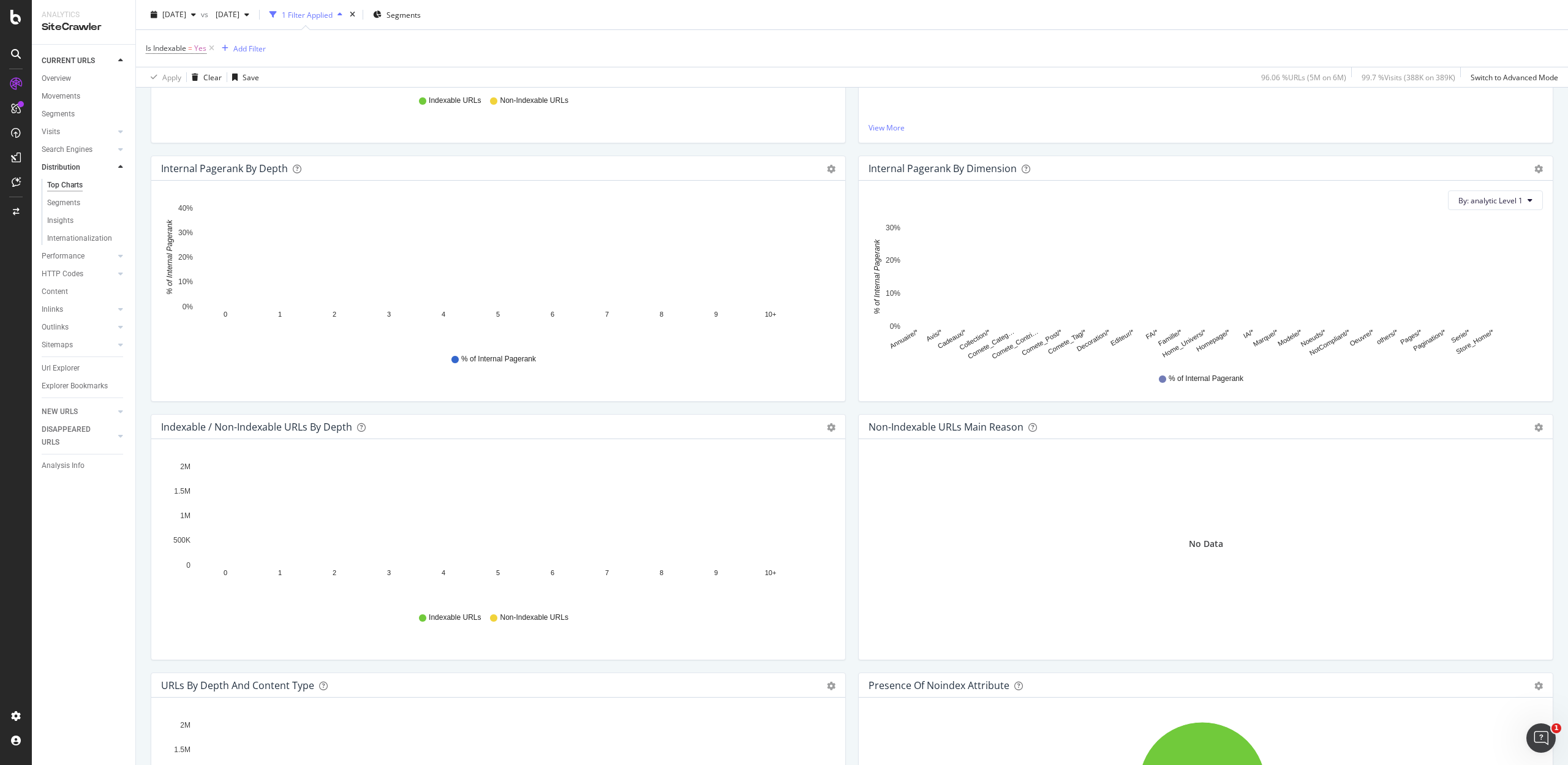
scroll to position [327, 0]
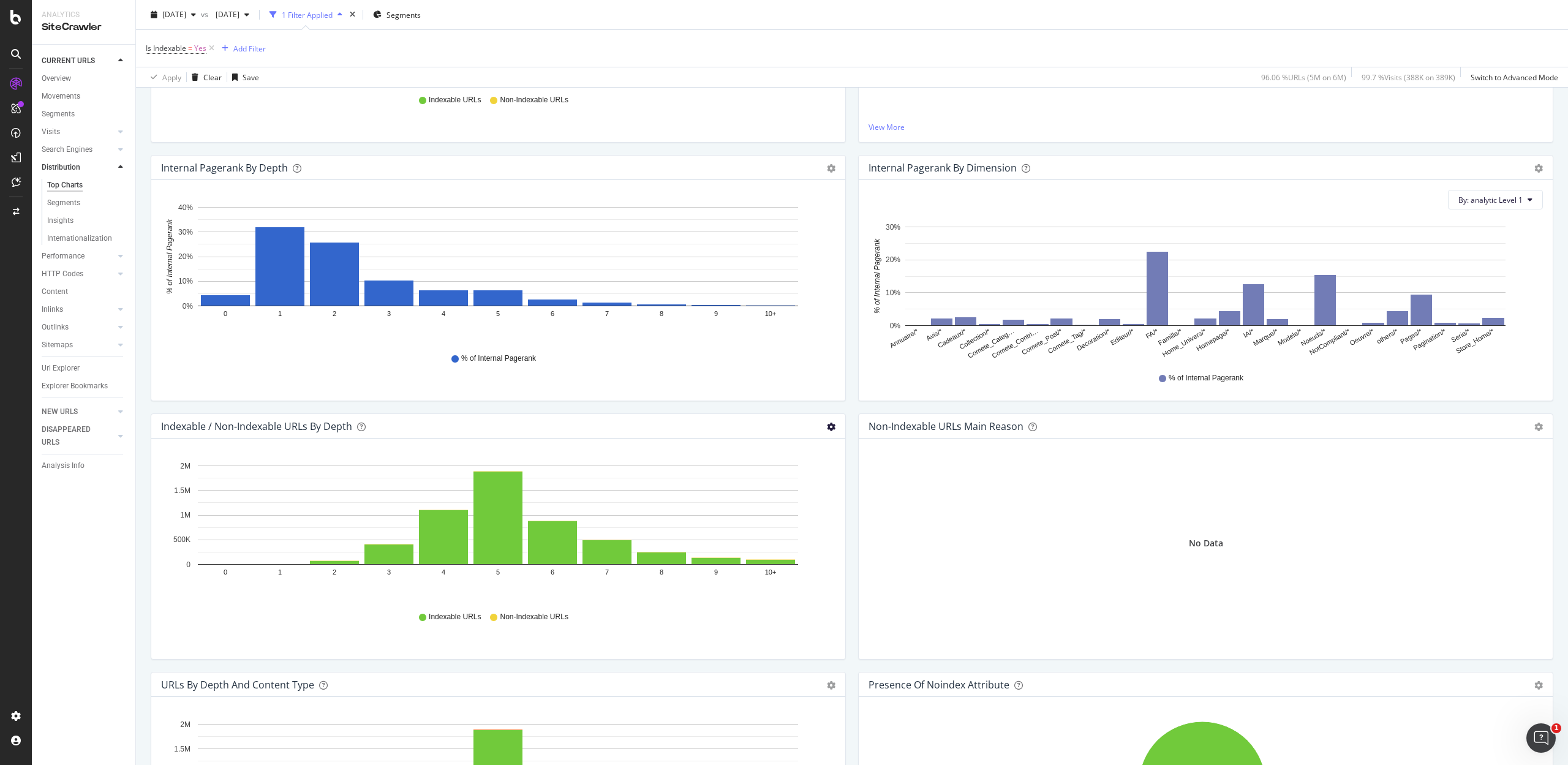
click at [827, 425] on icon "gear" at bounding box center [831, 427] width 9 height 9
click at [785, 492] on span "Table" at bounding box center [788, 495] width 112 height 16
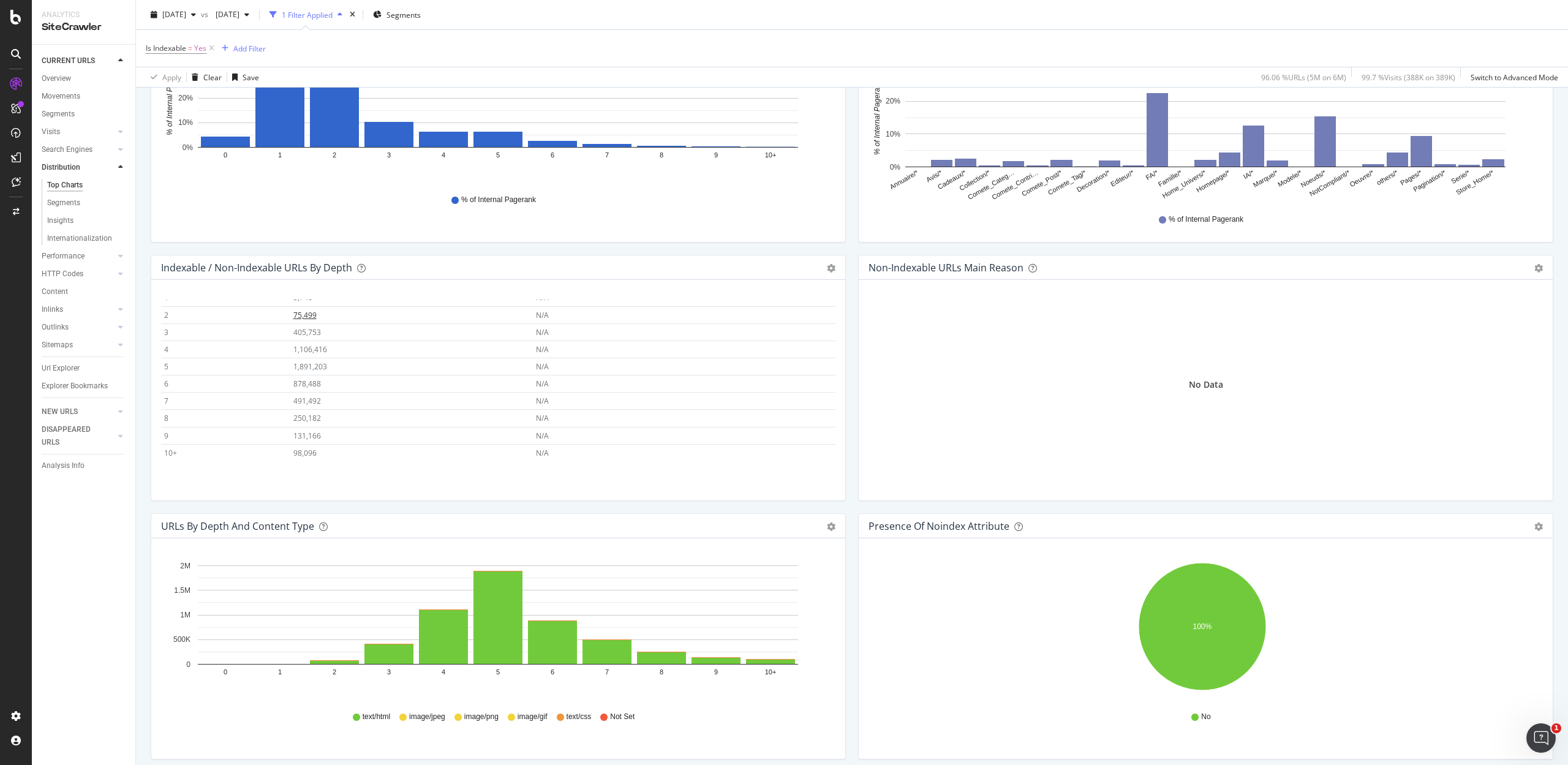
scroll to position [490, 0]
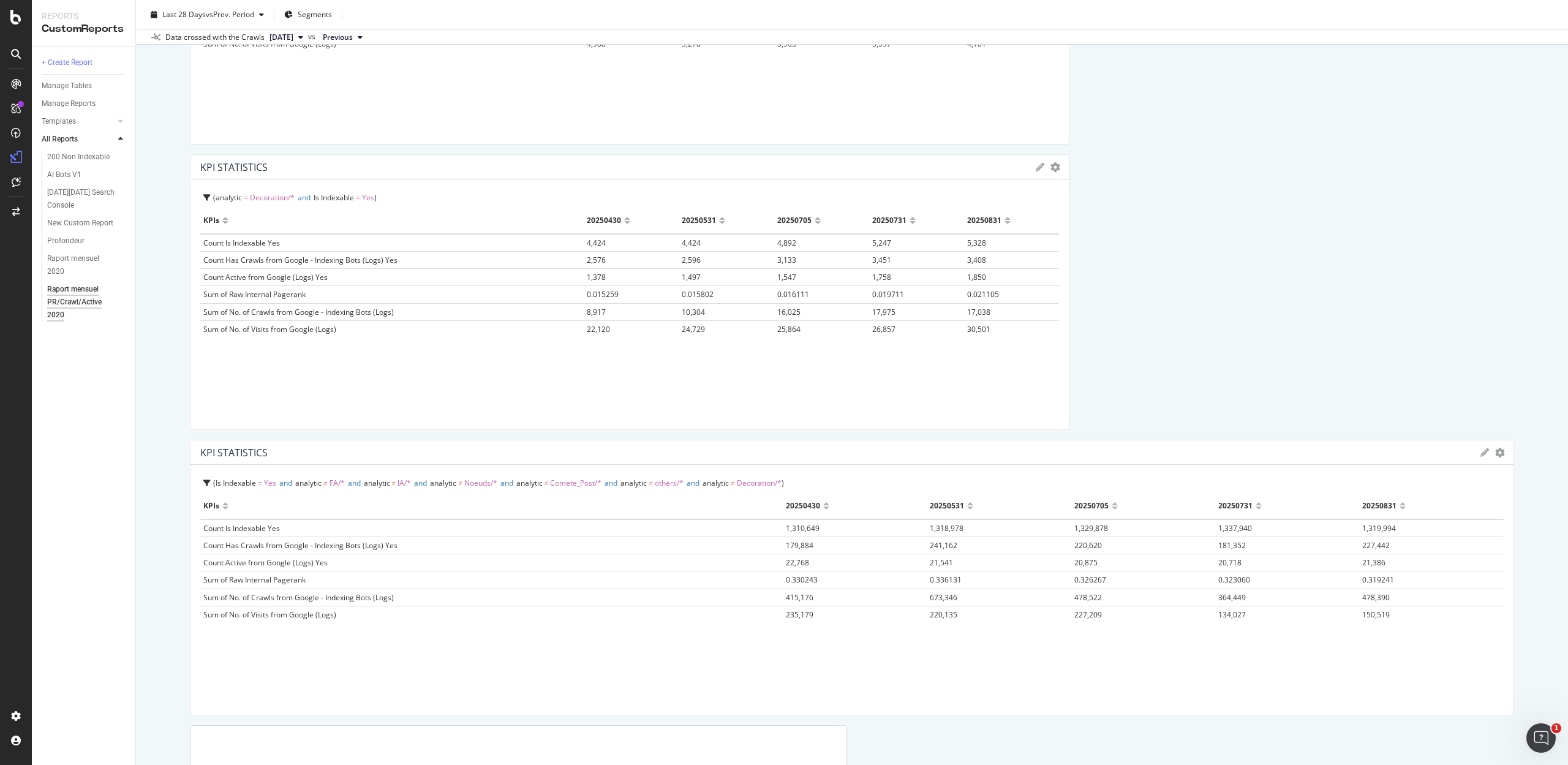
scroll to position [1961, 0]
